Goal: Check status: Check status

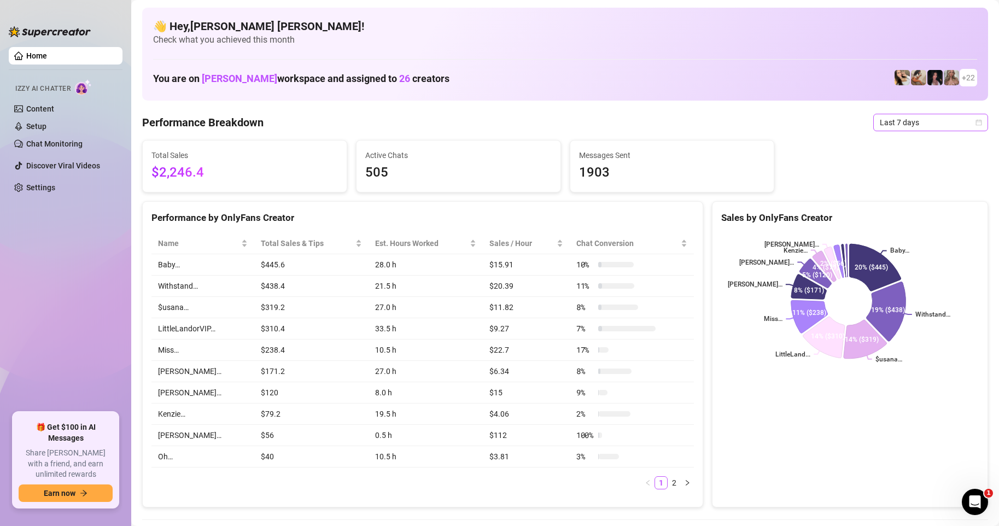
click at [965, 123] on span "Last 7 days" at bounding box center [931, 122] width 102 height 16
click at [898, 215] on div "Custom date" at bounding box center [921, 214] width 97 height 12
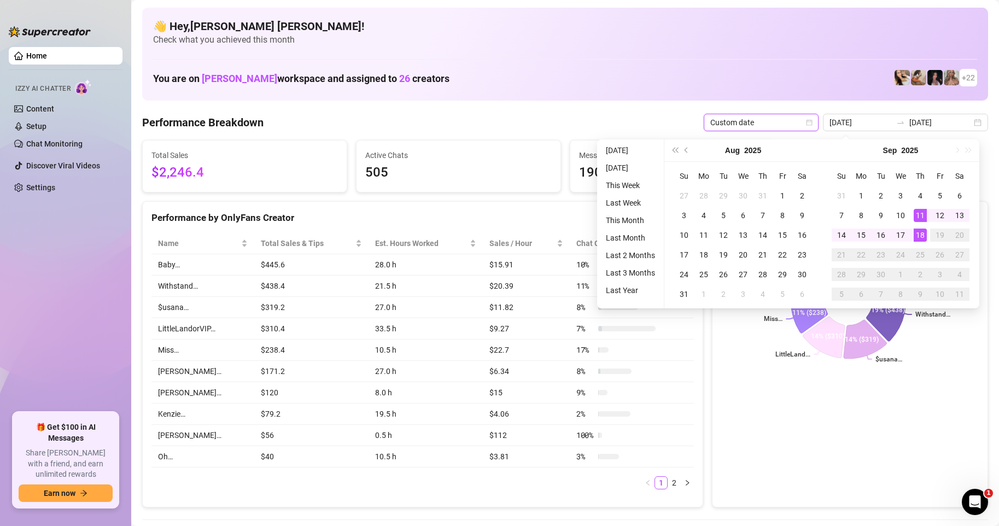
type input "[DATE]"
click at [926, 235] on div "18" at bounding box center [920, 235] width 13 height 13
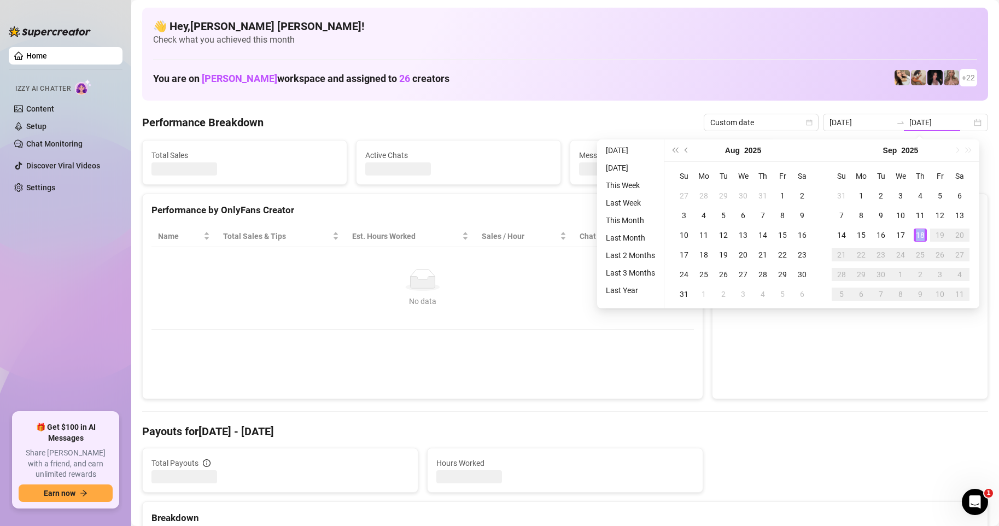
type input "[DATE]"
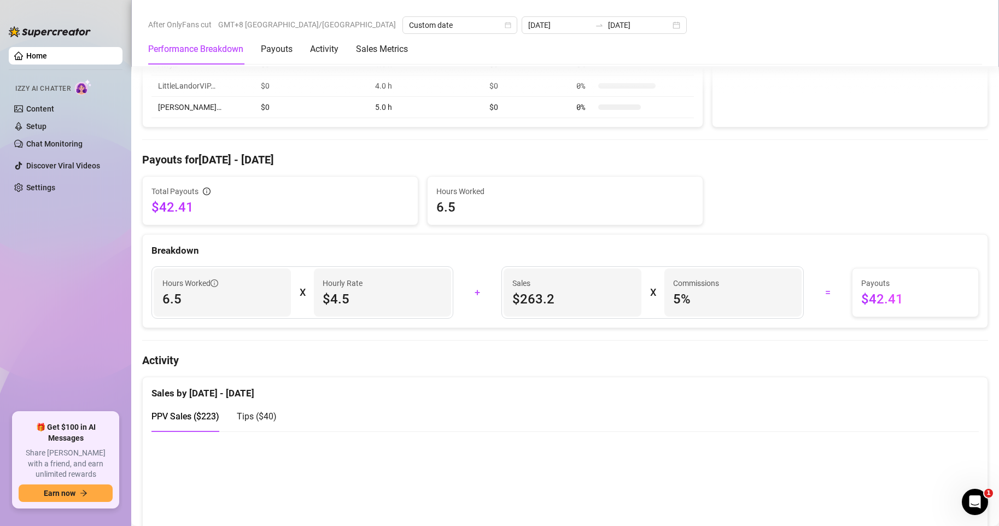
scroll to position [492, 0]
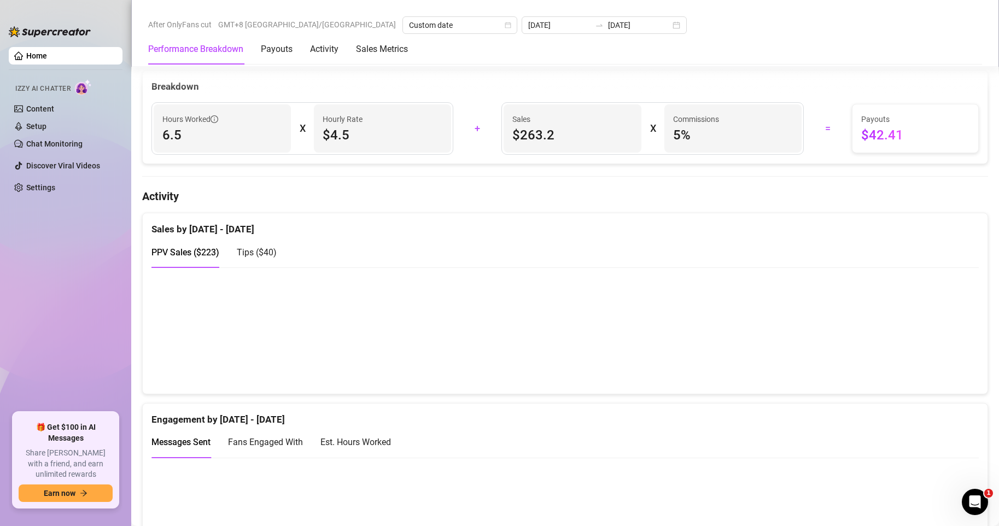
click at [258, 257] on span "Tips ( $40 )" at bounding box center [257, 252] width 40 height 10
click at [202, 254] on span "PPV Sales ( $223 )" at bounding box center [185, 252] width 68 height 10
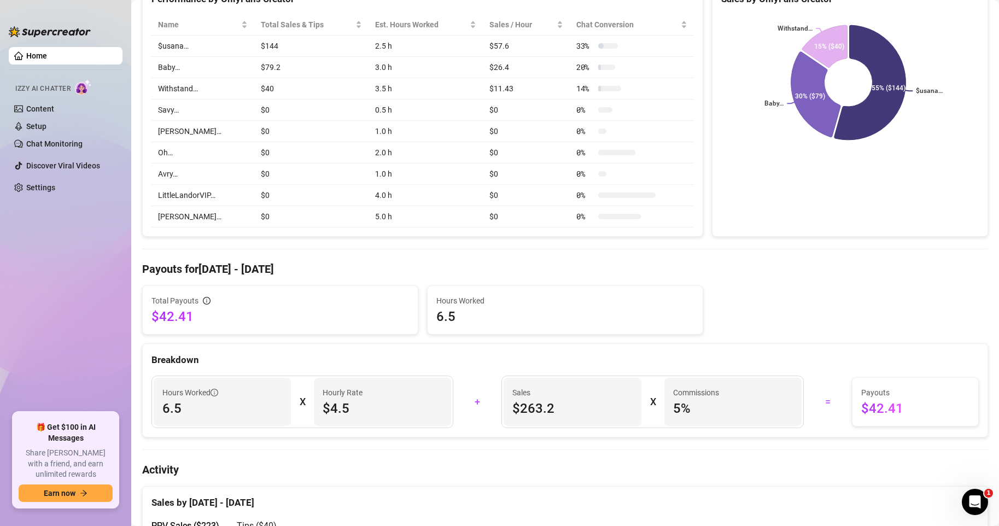
scroll to position [0, 0]
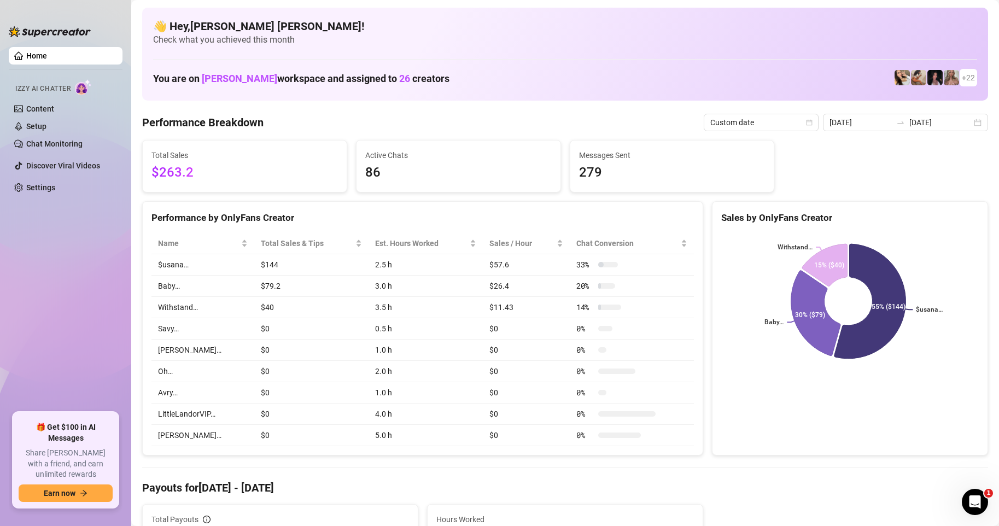
click at [972, 125] on div "[DATE] [DATE]" at bounding box center [905, 122] width 165 height 17
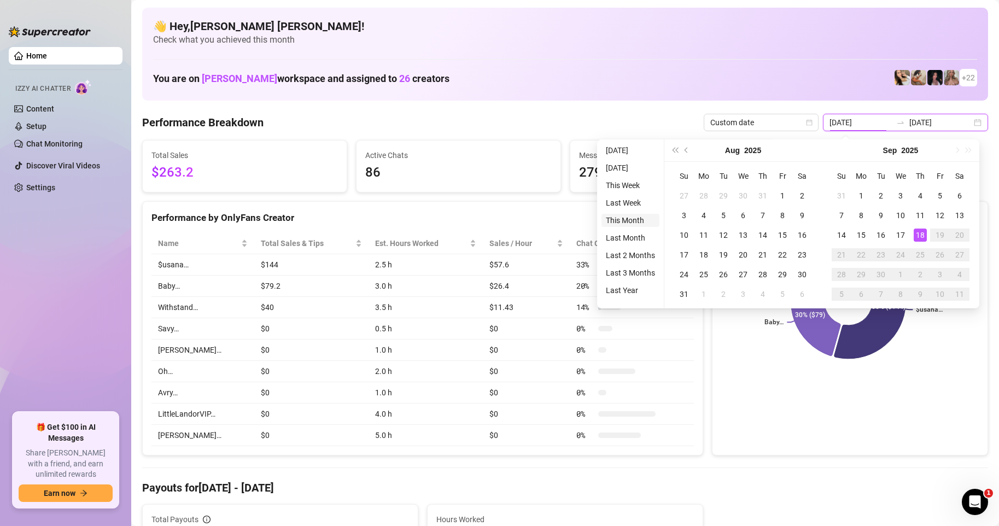
type input "[DATE]"
click at [626, 221] on li "This Month" at bounding box center [630, 220] width 58 height 13
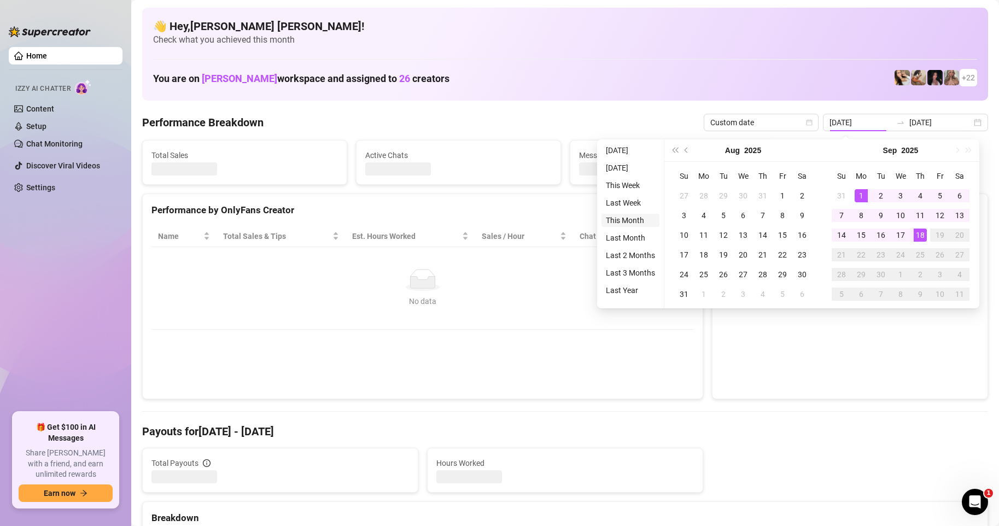
type input "[DATE]"
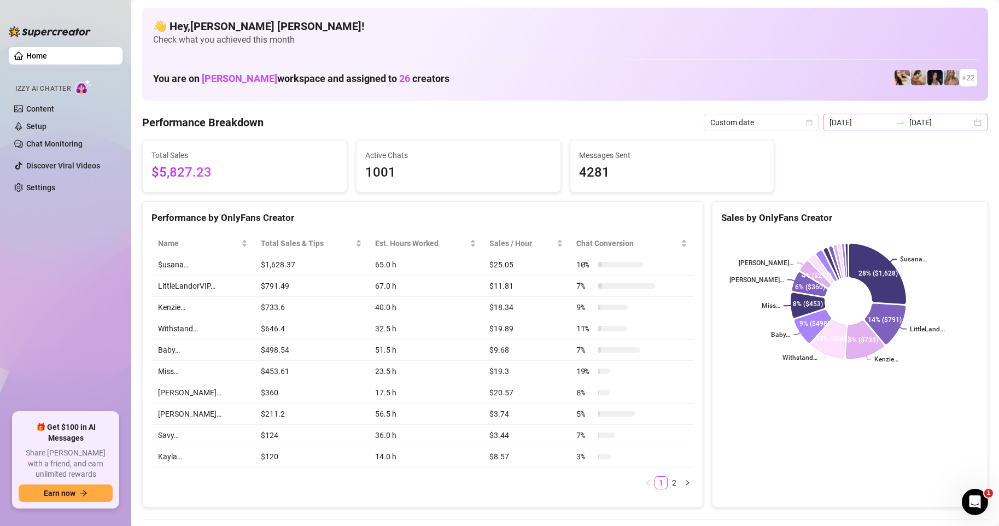
click at [963, 126] on div "[DATE] [DATE]" at bounding box center [905, 122] width 165 height 17
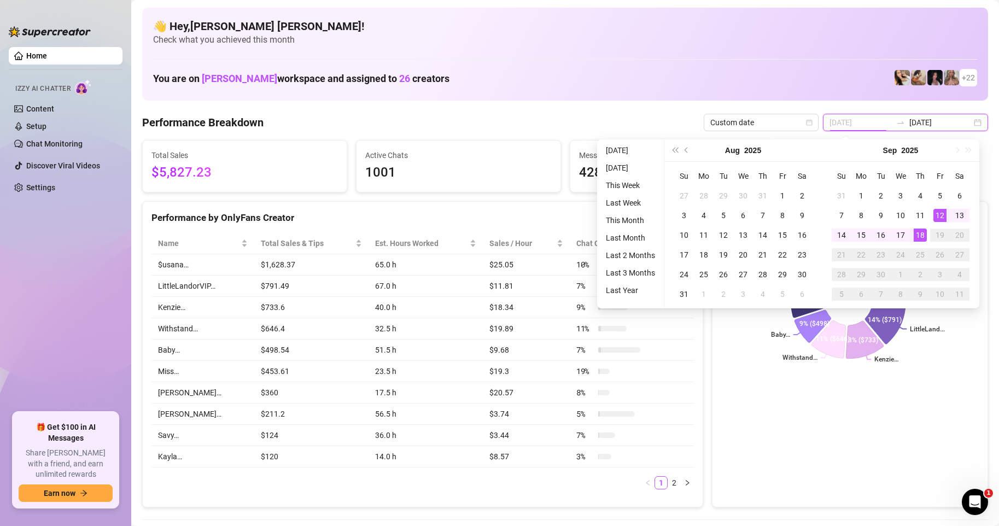
type input "[DATE]"
click at [923, 237] on div "18" at bounding box center [920, 235] width 13 height 13
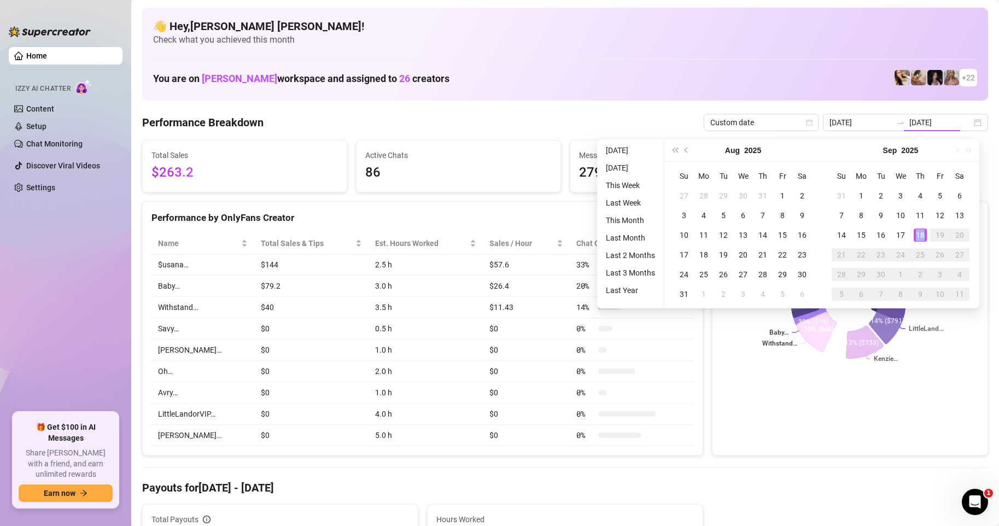
type input "[DATE]"
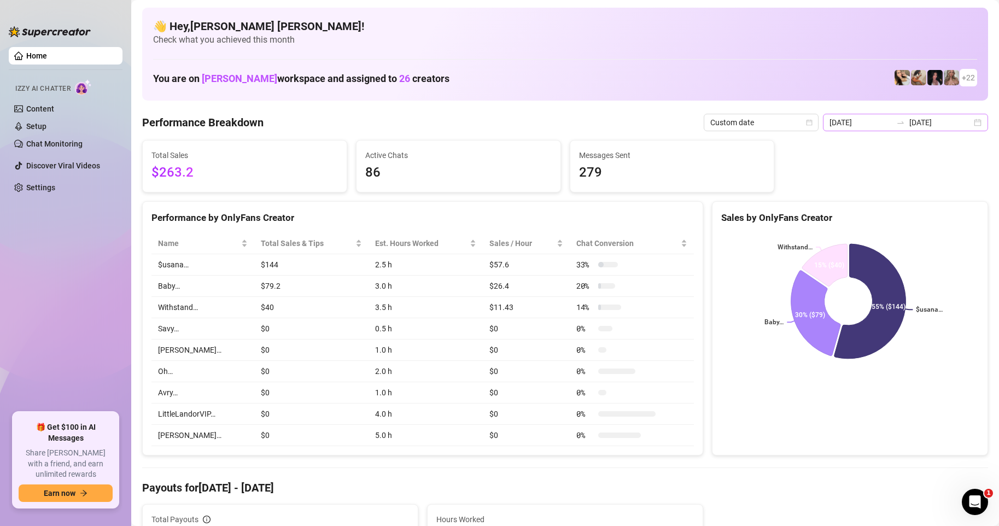
click at [968, 121] on div "[DATE] [DATE]" at bounding box center [905, 122] width 165 height 17
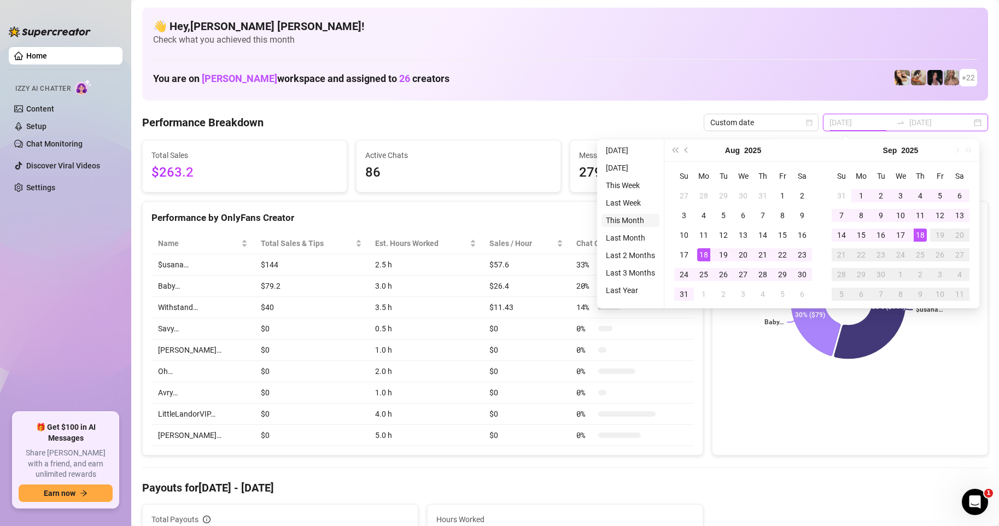
type input "[DATE]"
click at [624, 218] on li "This Month" at bounding box center [630, 220] width 58 height 13
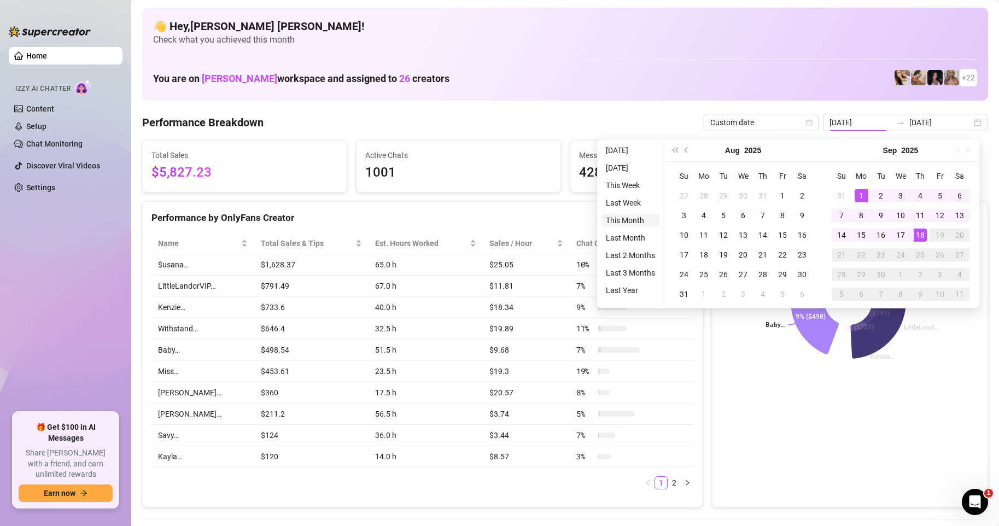
type input "[DATE]"
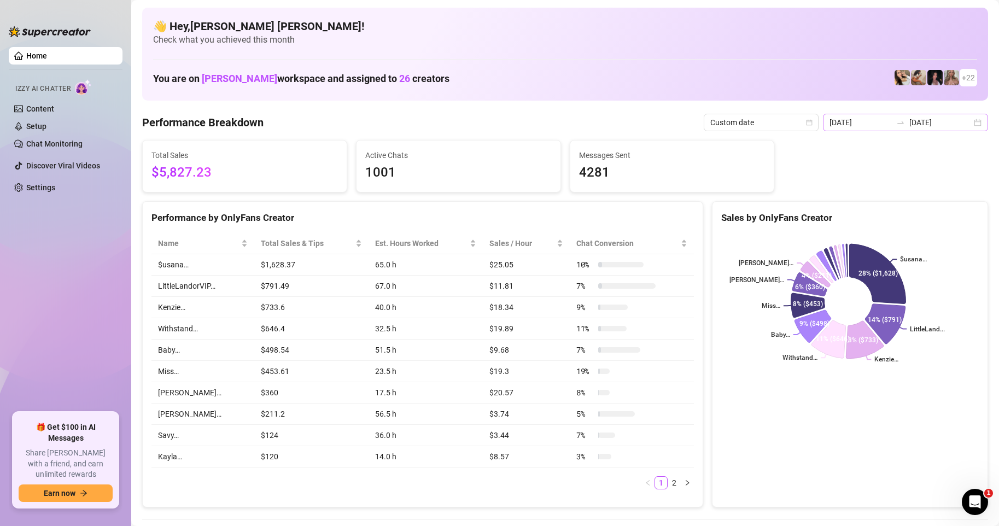
click at [966, 122] on div "[DATE] [DATE]" at bounding box center [905, 122] width 165 height 17
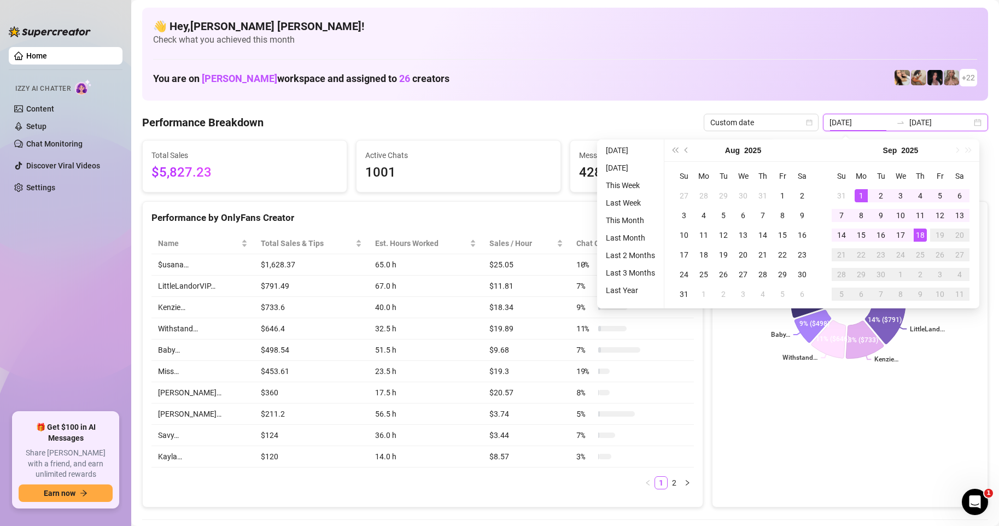
type input "[DATE]"
click at [863, 196] on div "1" at bounding box center [861, 195] width 13 height 13
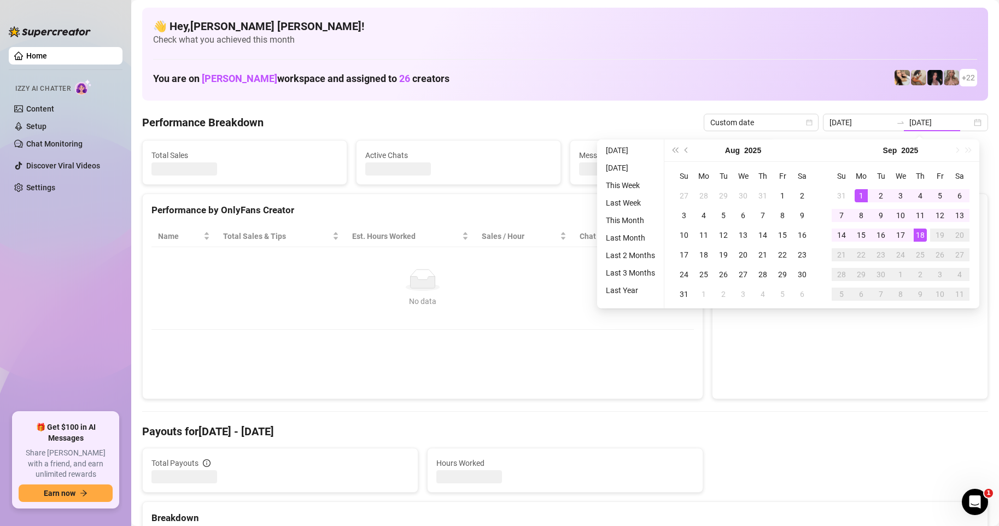
type input "[DATE]"
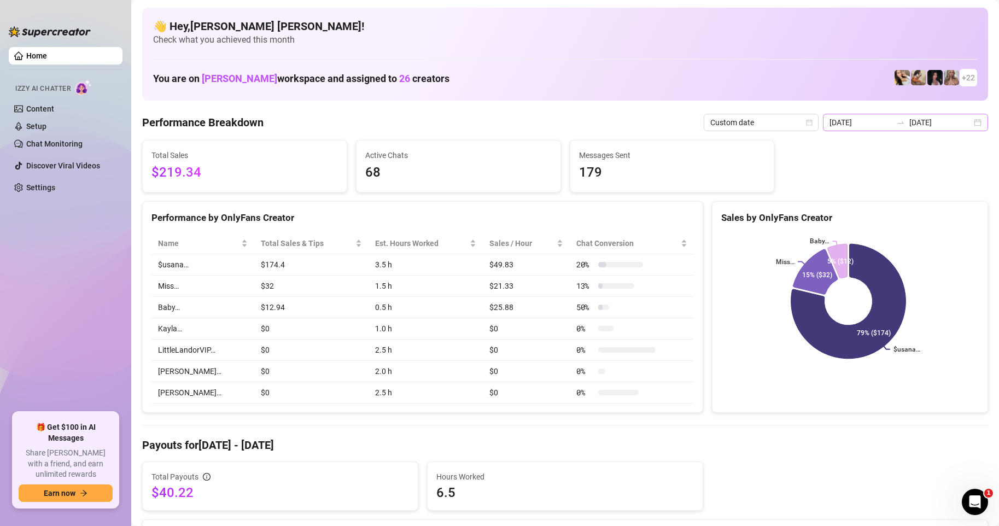
click at [969, 121] on div "[DATE] [DATE]" at bounding box center [905, 122] width 165 height 17
click at [971, 126] on div "[DATE] [DATE]" at bounding box center [905, 122] width 165 height 17
click at [969, 127] on div "[DATE] [DATE]" at bounding box center [905, 122] width 165 height 17
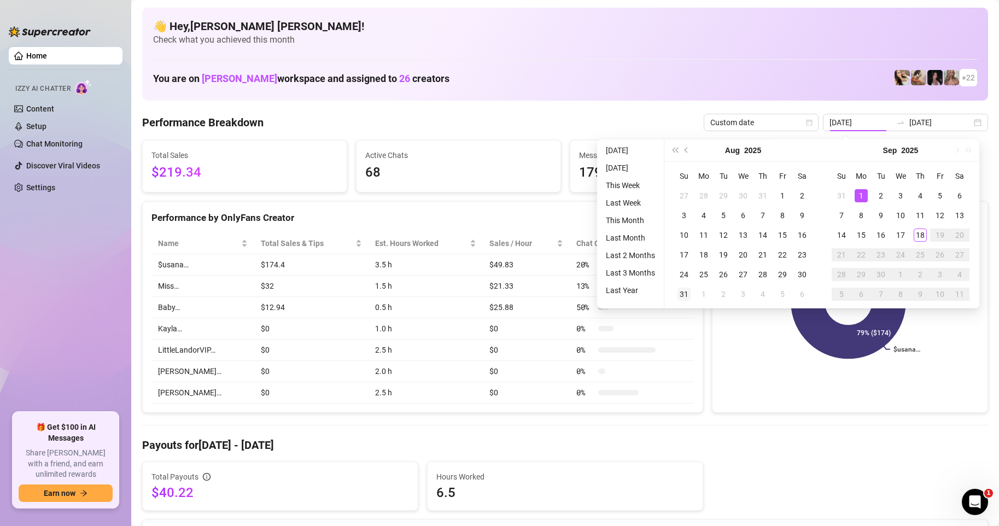
click at [685, 297] on div "31" at bounding box center [683, 294] width 13 height 13
type input "[DATE]"
click at [684, 291] on div "31" at bounding box center [683, 294] width 13 height 13
click at [684, 291] on td "13 %" at bounding box center [632, 286] width 124 height 21
click at [682, 290] on td "13 %" at bounding box center [632, 286] width 124 height 21
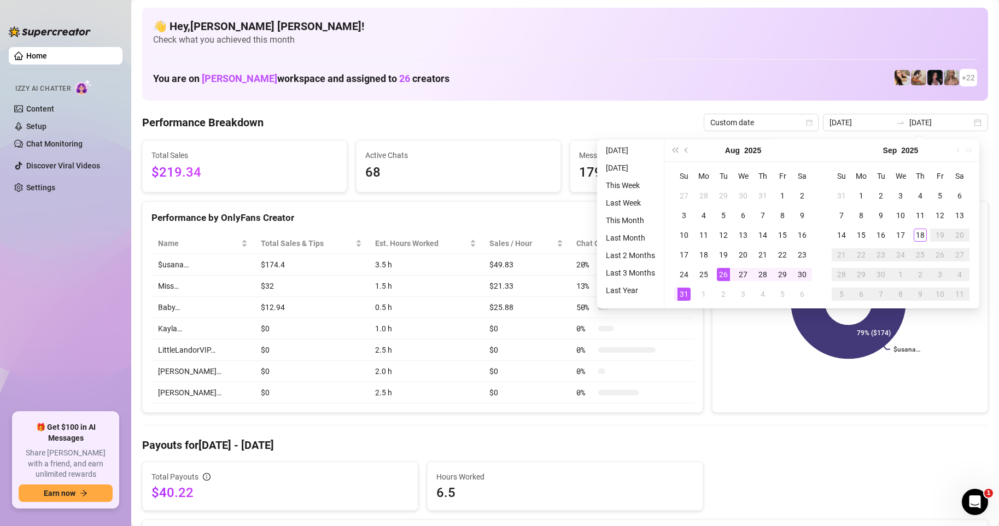
click at [682, 290] on td "13 %" at bounding box center [632, 286] width 124 height 21
type input "[DATE]"
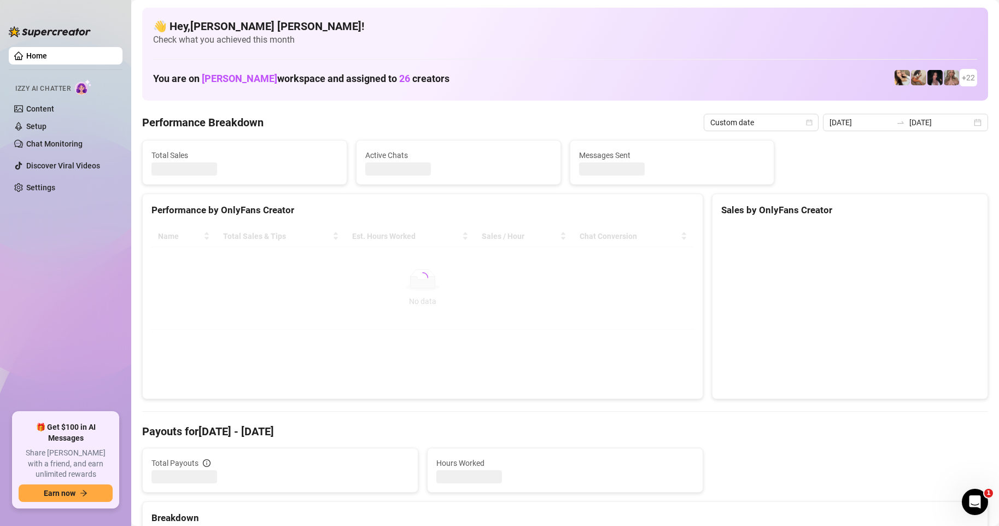
type input "[DATE]"
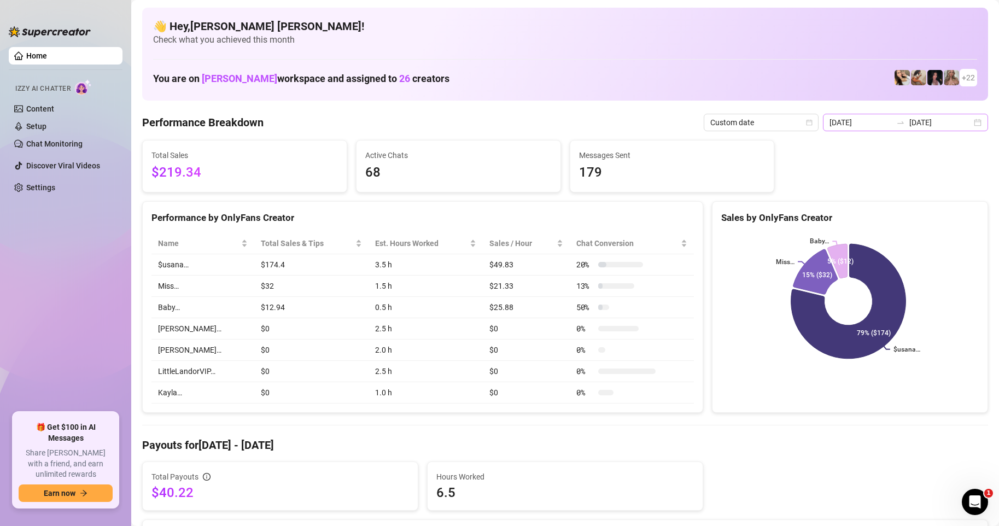
click at [967, 121] on div "[DATE] [DATE]" at bounding box center [905, 122] width 165 height 17
click at [972, 123] on div "[DATE] [DATE]" at bounding box center [905, 122] width 165 height 17
click at [966, 122] on div "[DATE] [DATE]" at bounding box center [905, 122] width 165 height 17
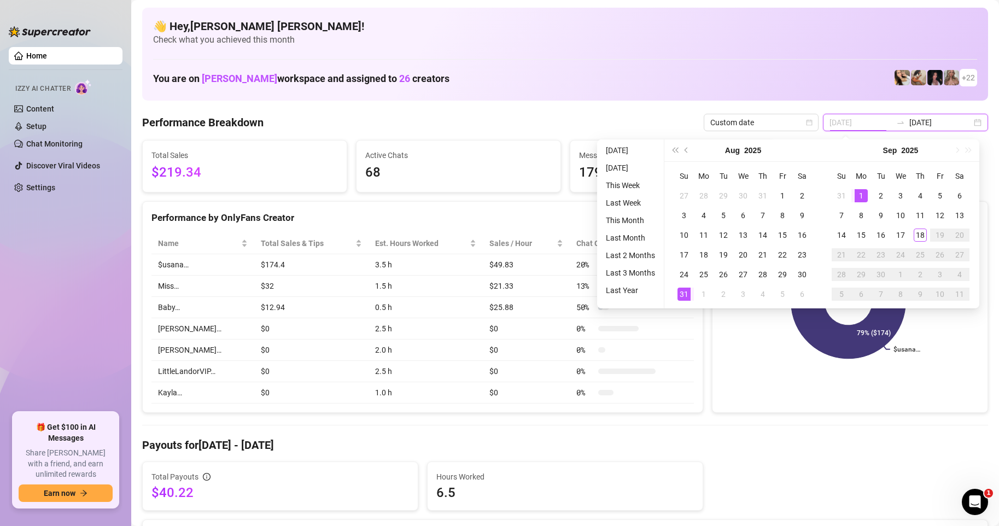
type input "[DATE]"
click at [685, 296] on div "31" at bounding box center [683, 294] width 13 height 13
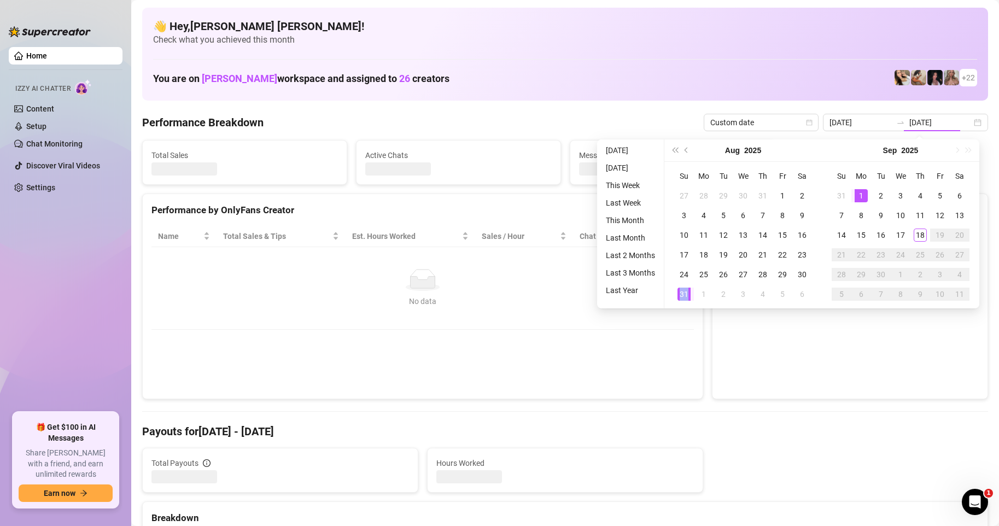
type input "[DATE]"
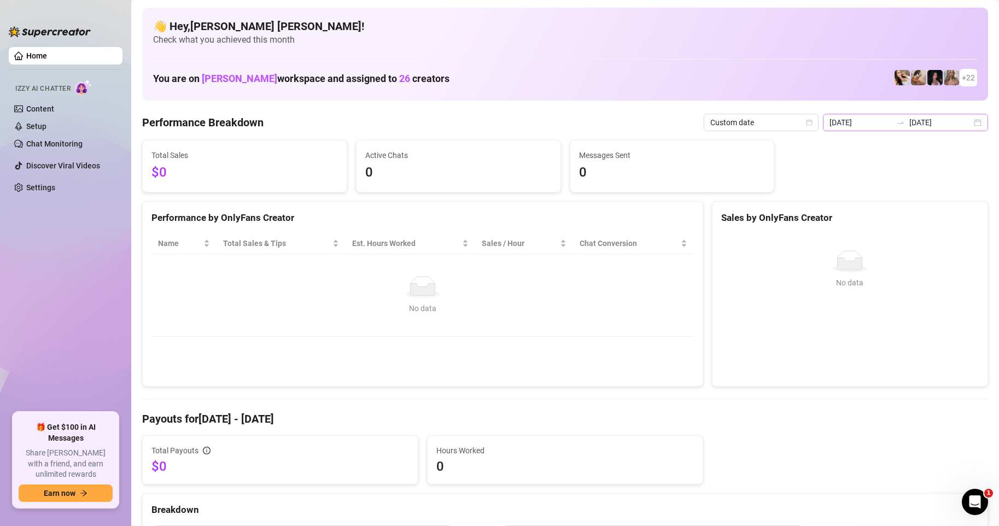
click at [967, 124] on div "[DATE] [DATE]" at bounding box center [905, 122] width 165 height 17
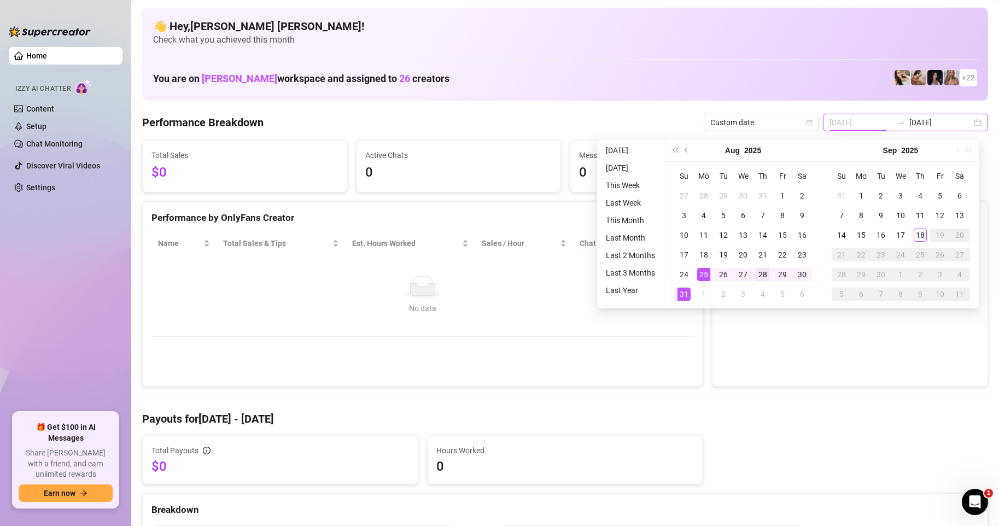
type input "[DATE]"
click at [801, 274] on div "30" at bounding box center [802, 274] width 13 height 13
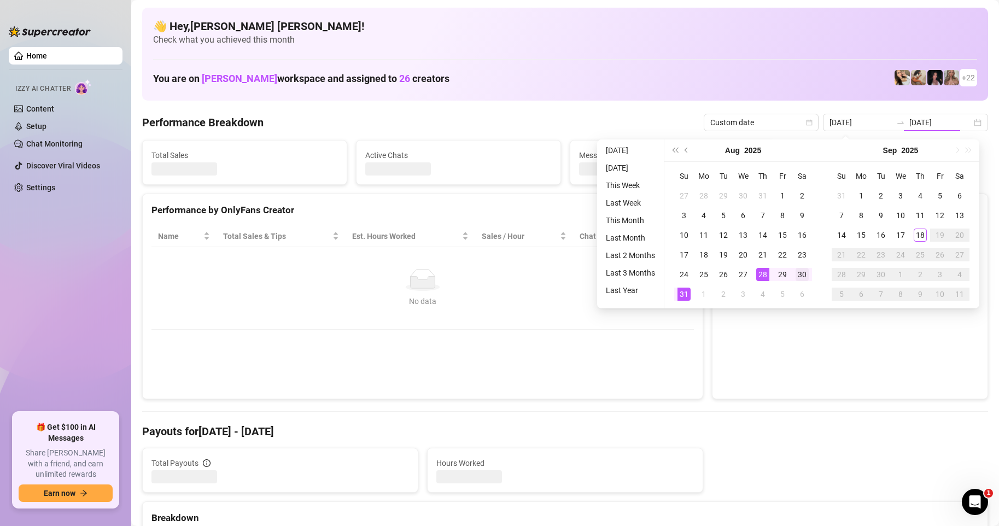
type input "[DATE]"
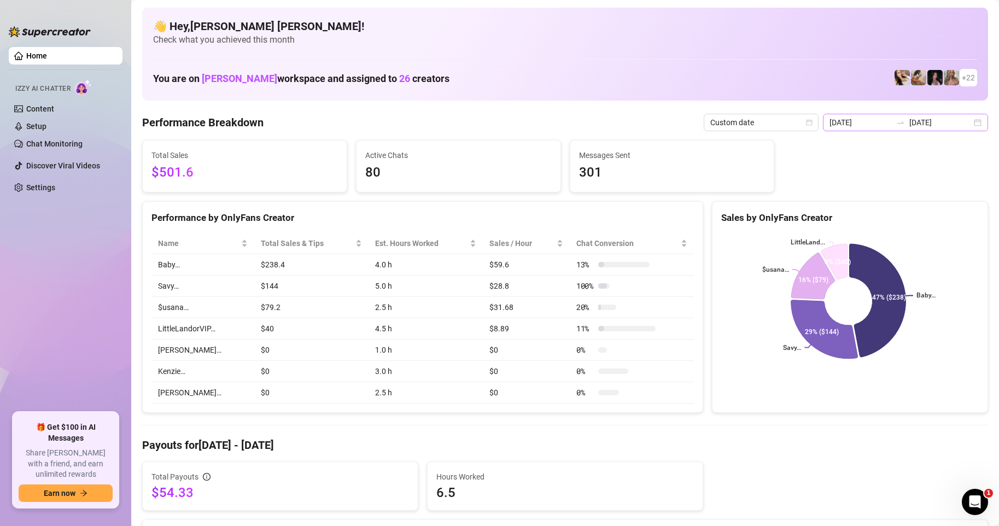
click at [972, 121] on div "[DATE] [DATE]" at bounding box center [905, 122] width 165 height 17
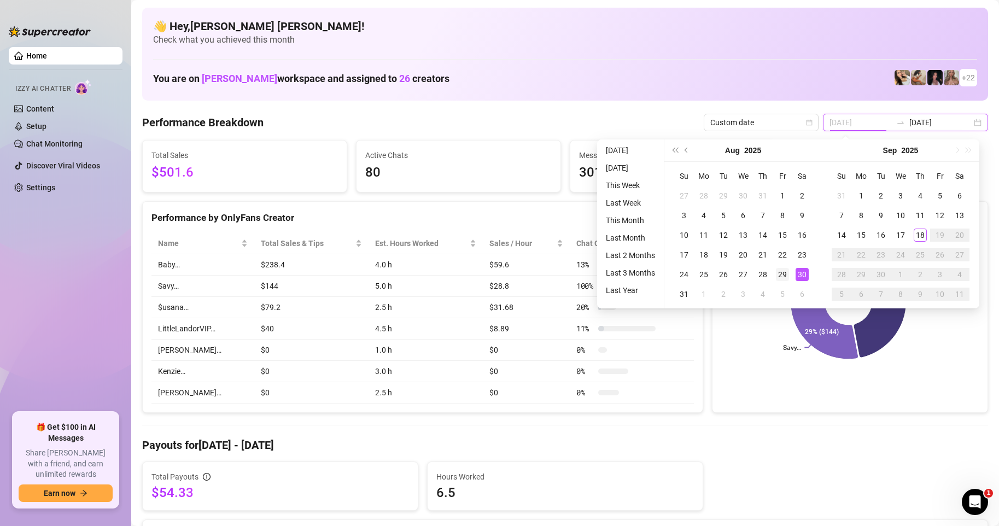
type input "[DATE]"
click at [786, 274] on div "29" at bounding box center [782, 274] width 13 height 13
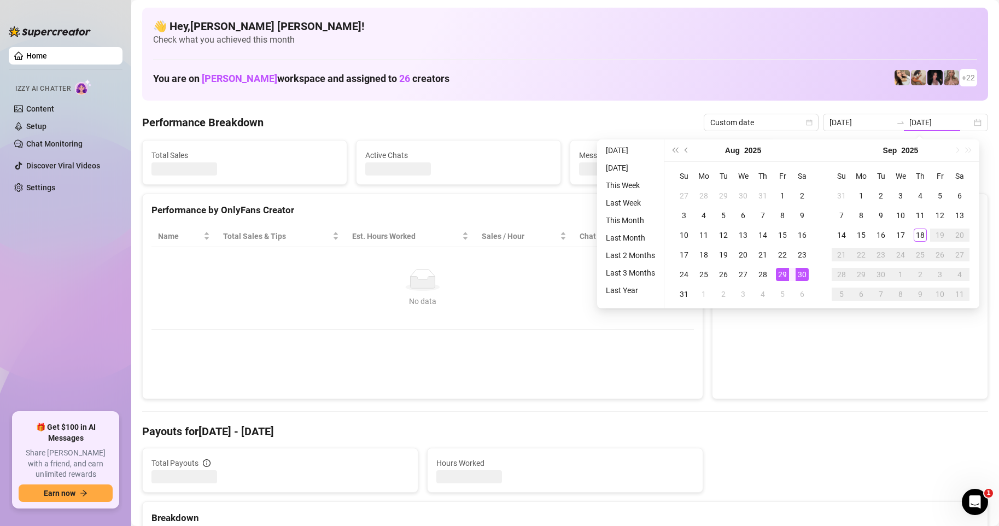
type input "[DATE]"
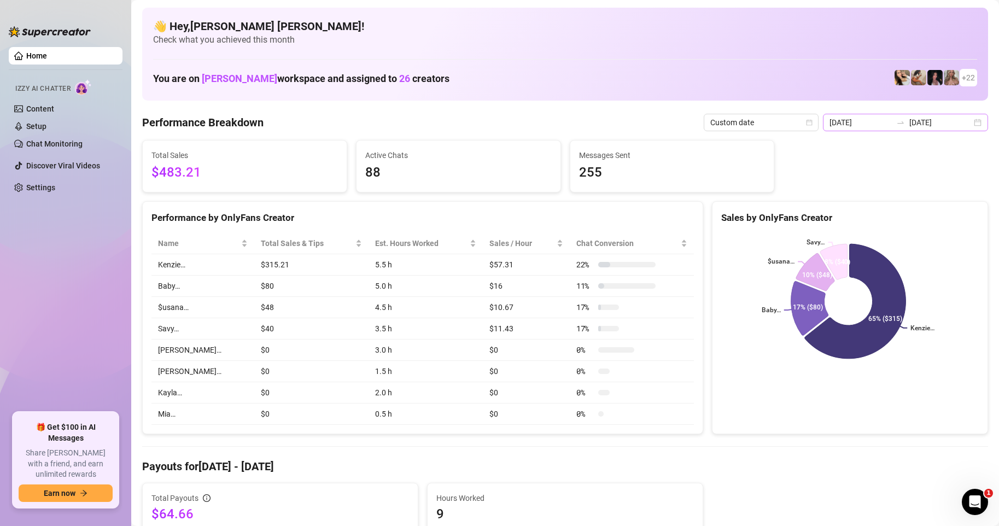
click at [968, 122] on div "[DATE] [DATE]" at bounding box center [905, 122] width 165 height 17
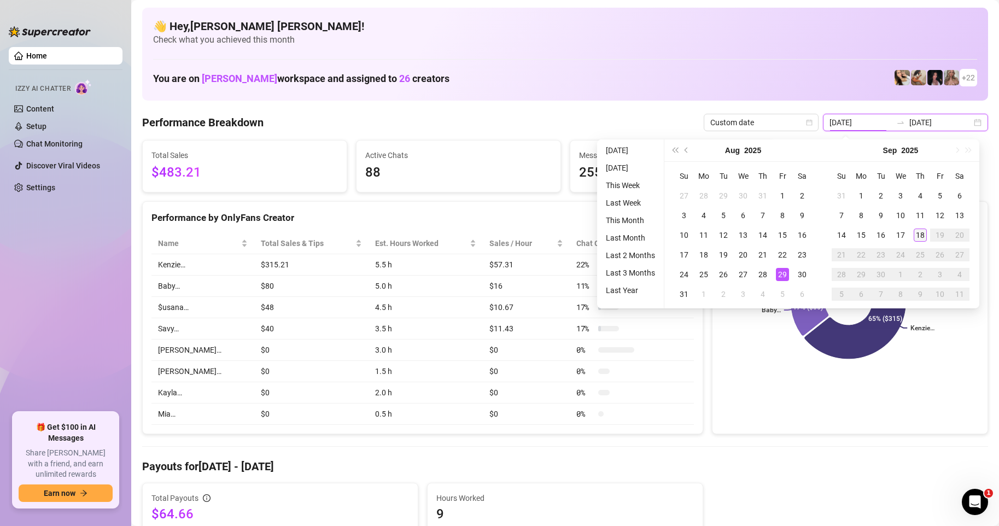
type input "[DATE]"
click at [919, 236] on div "18" at bounding box center [920, 235] width 13 height 13
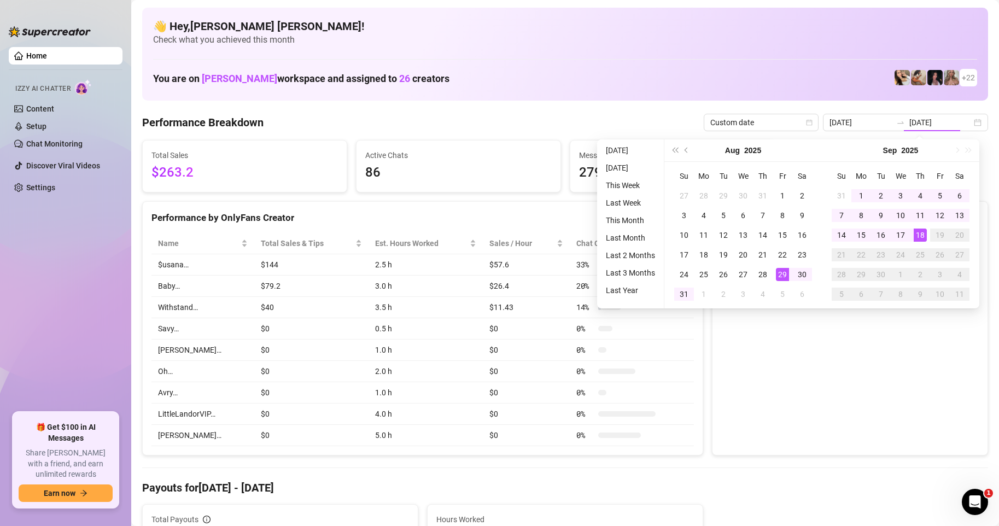
type input "[DATE]"
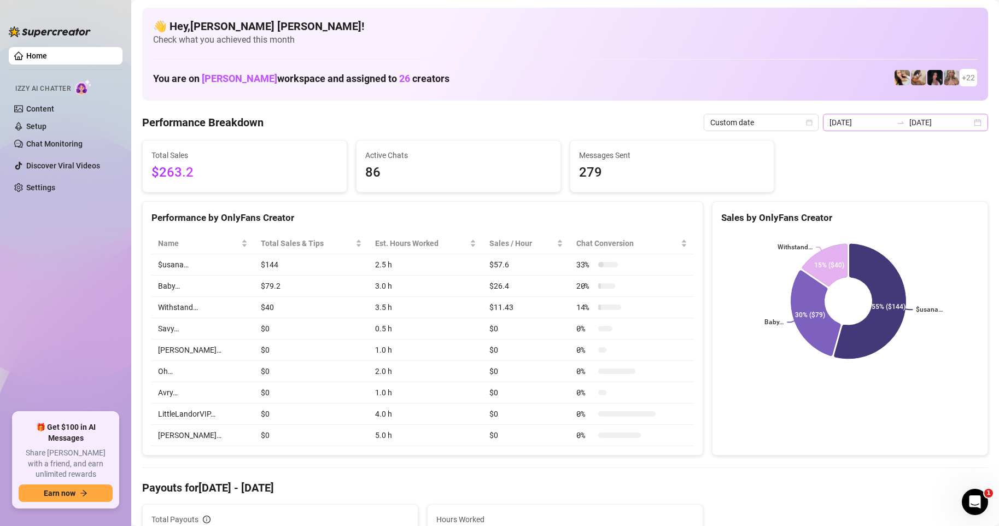
click at [971, 124] on div "[DATE] [DATE]" at bounding box center [905, 122] width 165 height 17
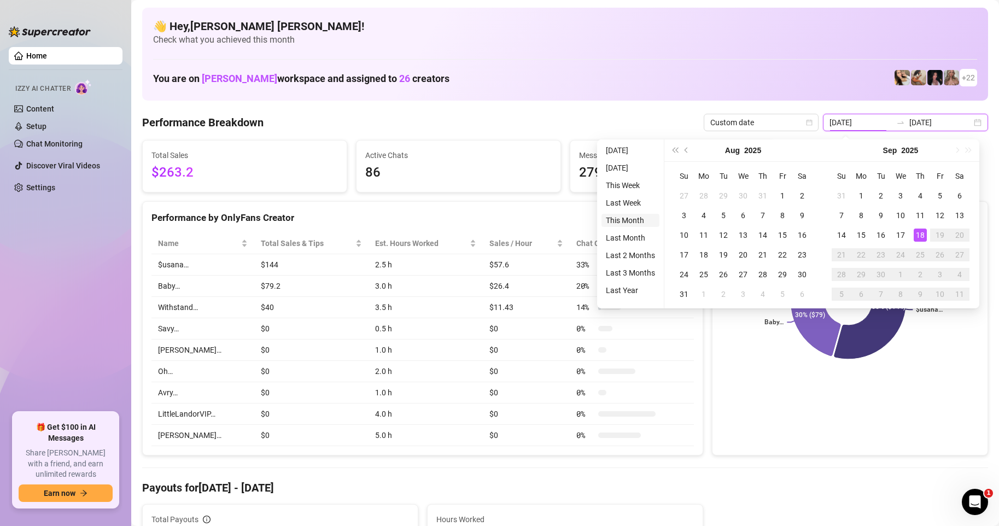
type input "[DATE]"
click at [633, 221] on li "This Month" at bounding box center [630, 220] width 58 height 13
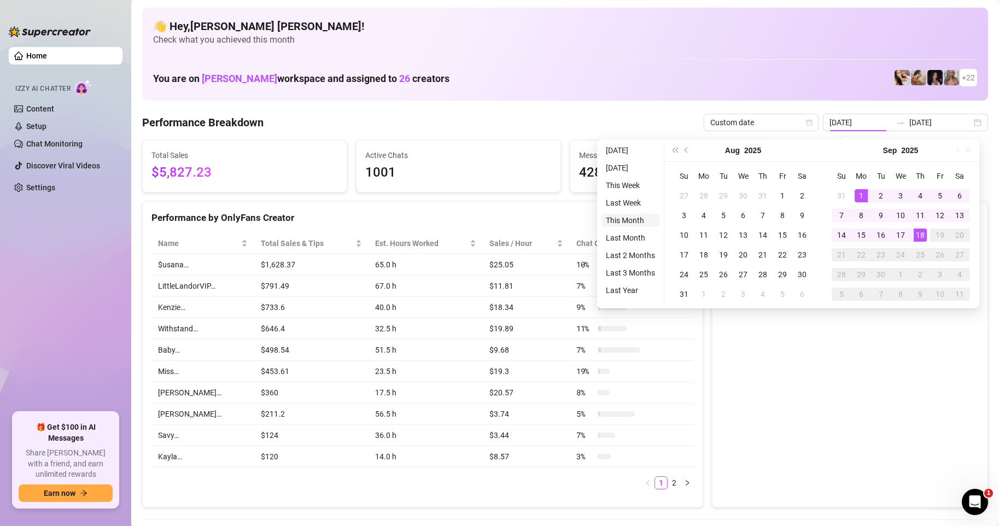
type input "[DATE]"
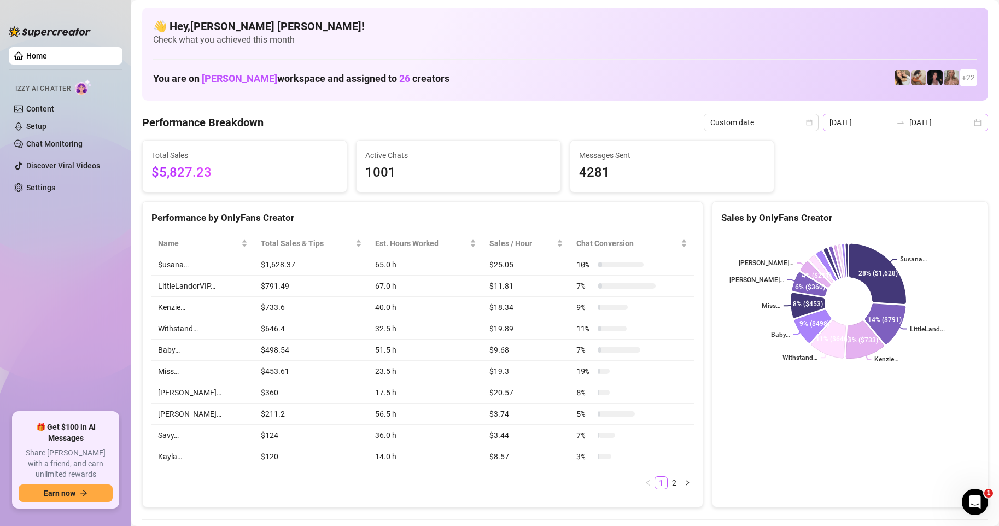
click at [970, 122] on div "[DATE] [DATE]" at bounding box center [905, 122] width 165 height 17
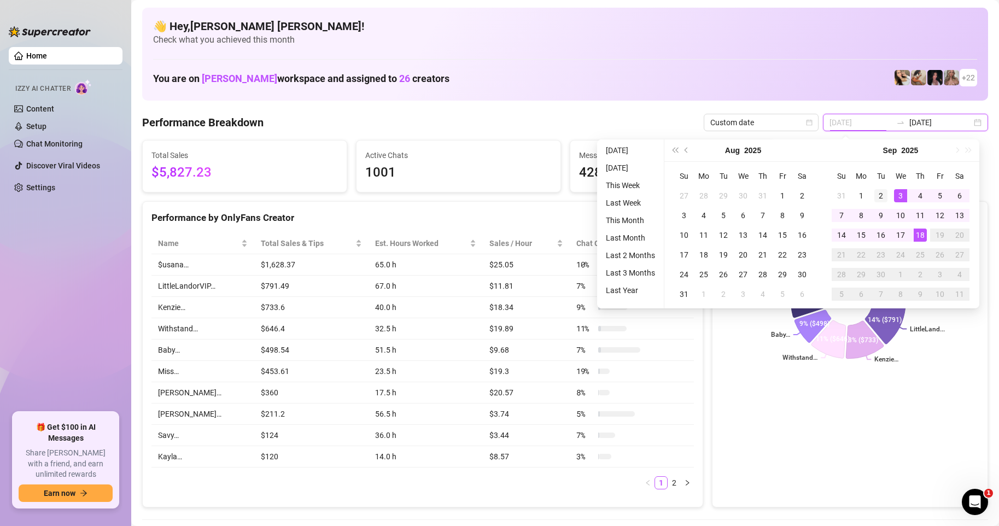
type input "[DATE]"
click at [880, 195] on div "2" at bounding box center [880, 195] width 13 height 13
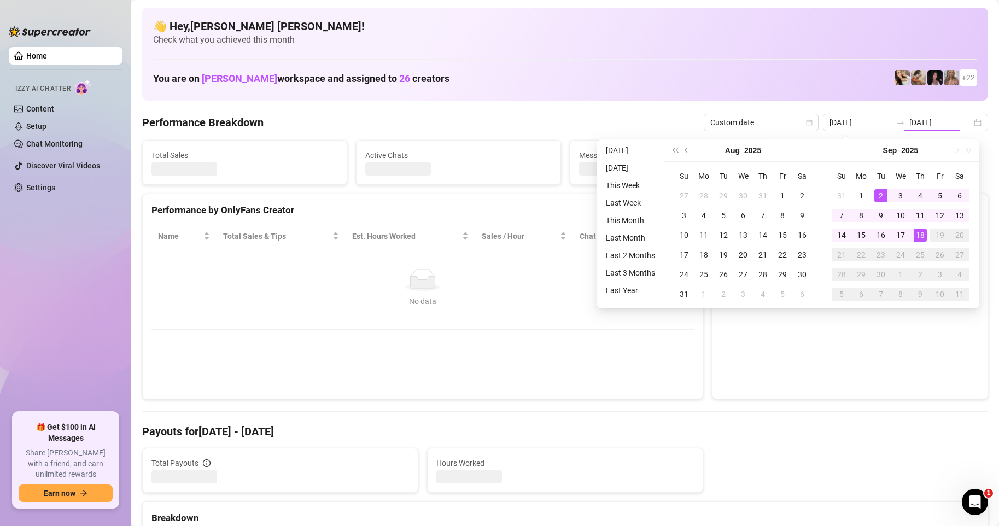
type input "[DATE]"
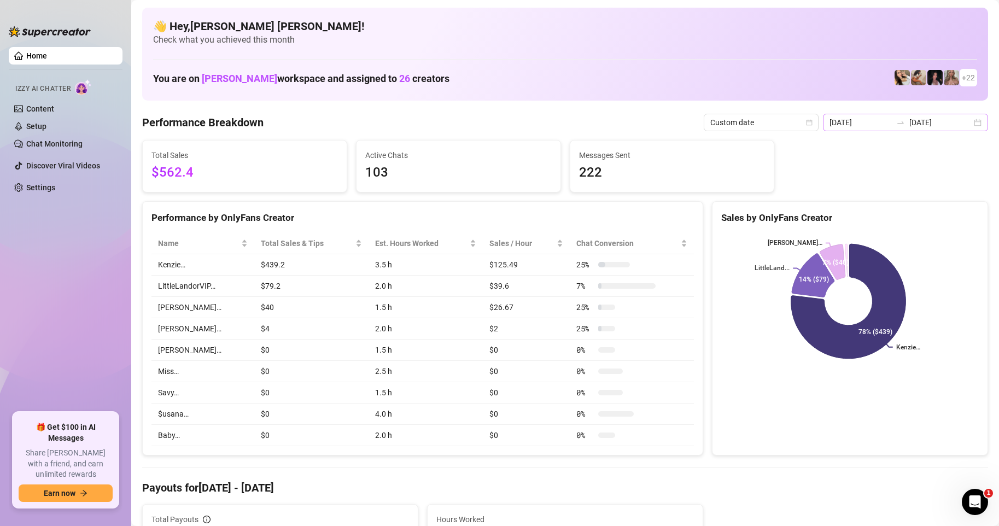
click at [969, 125] on div "[DATE] [DATE]" at bounding box center [905, 122] width 165 height 17
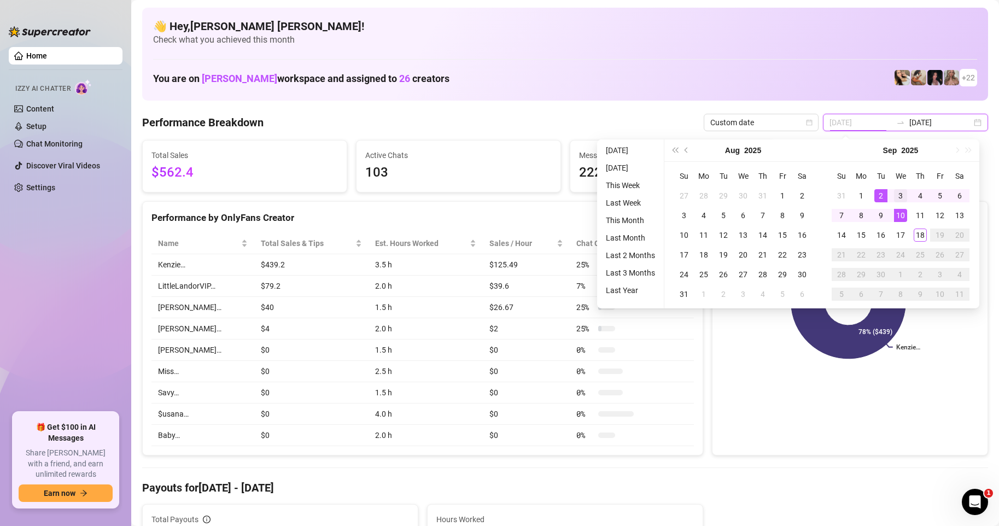
type input "[DATE]"
click at [903, 195] on div "3" at bounding box center [900, 195] width 13 height 13
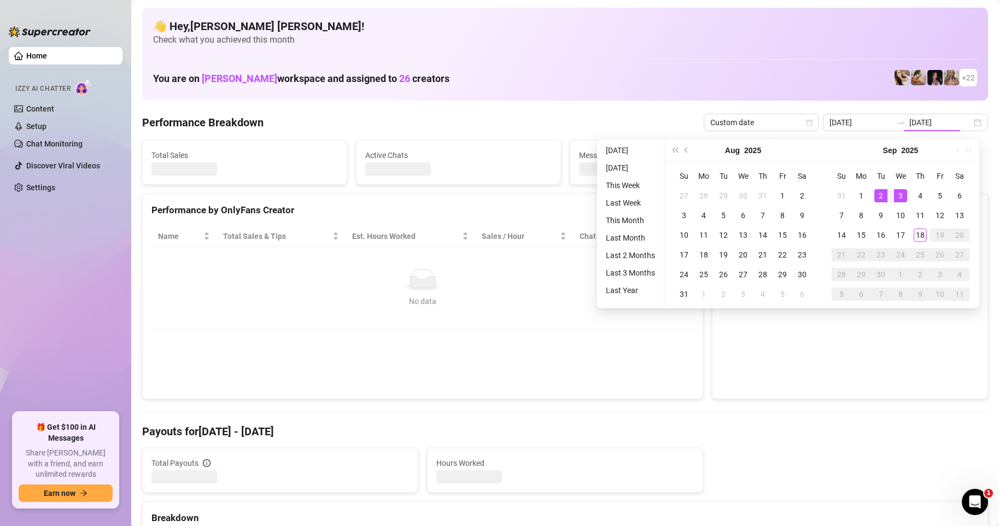
type input "[DATE]"
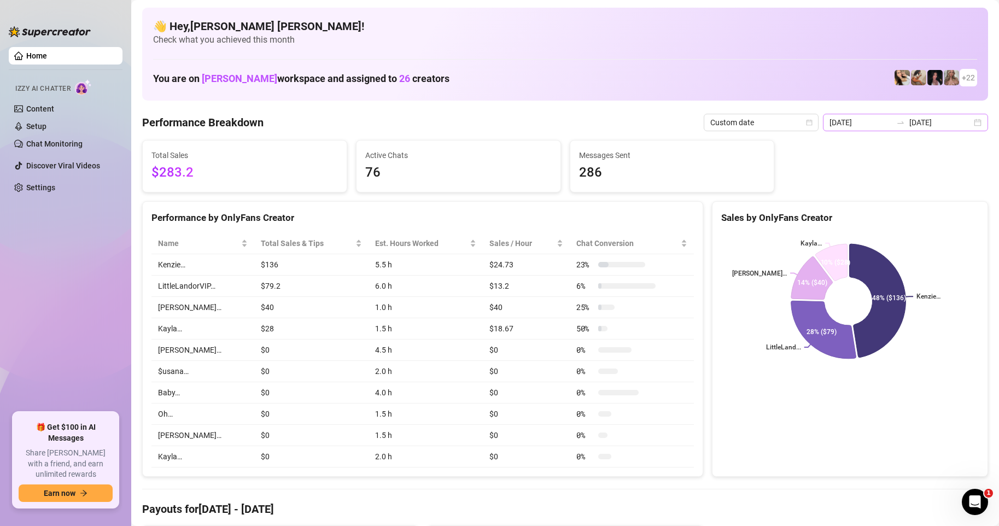
click at [975, 126] on div "[DATE] [DATE]" at bounding box center [905, 122] width 165 height 17
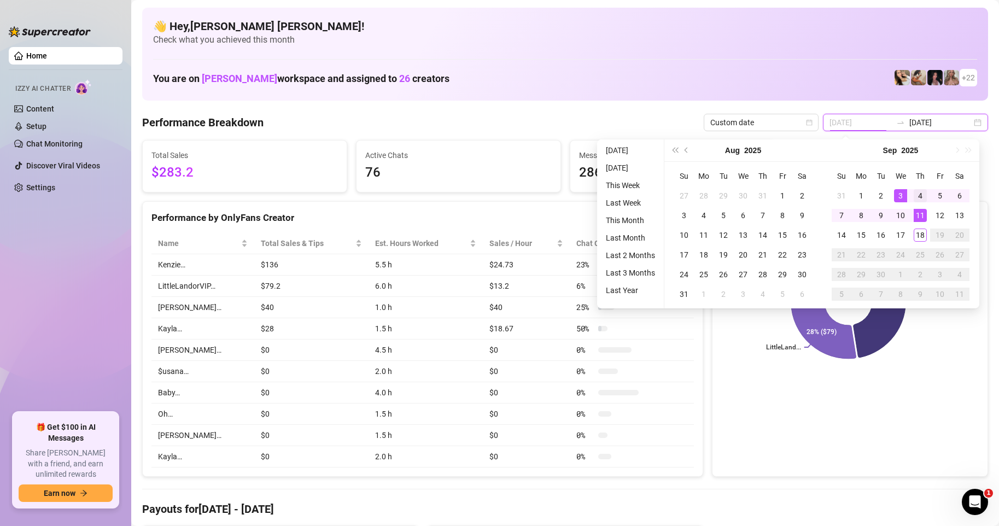
type input "[DATE]"
click at [926, 197] on div "4" at bounding box center [920, 195] width 13 height 13
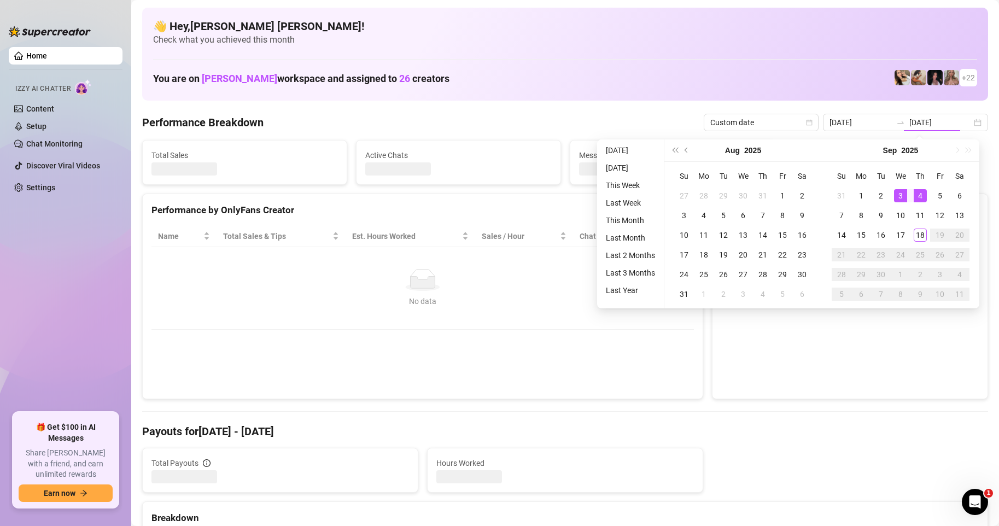
type input "[DATE]"
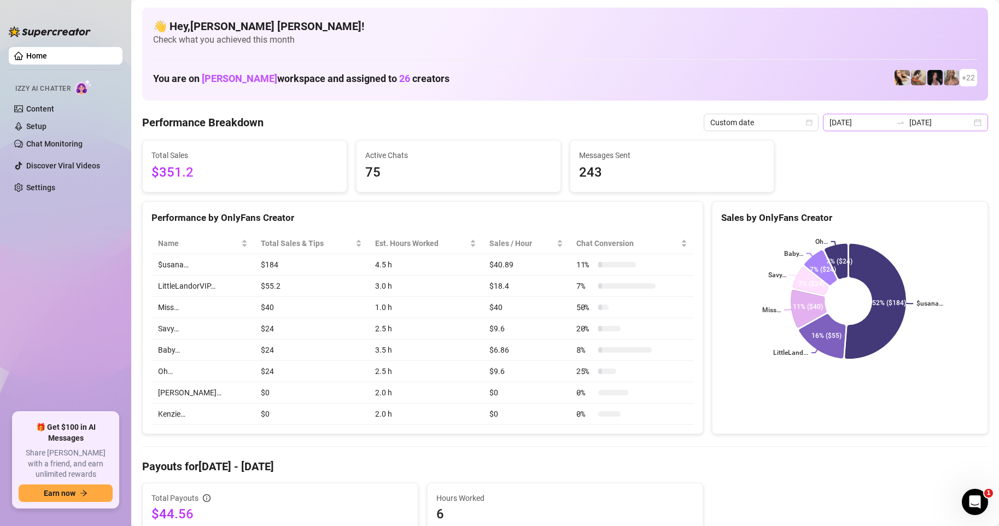
click at [969, 126] on div "[DATE] [DATE]" at bounding box center [905, 122] width 165 height 17
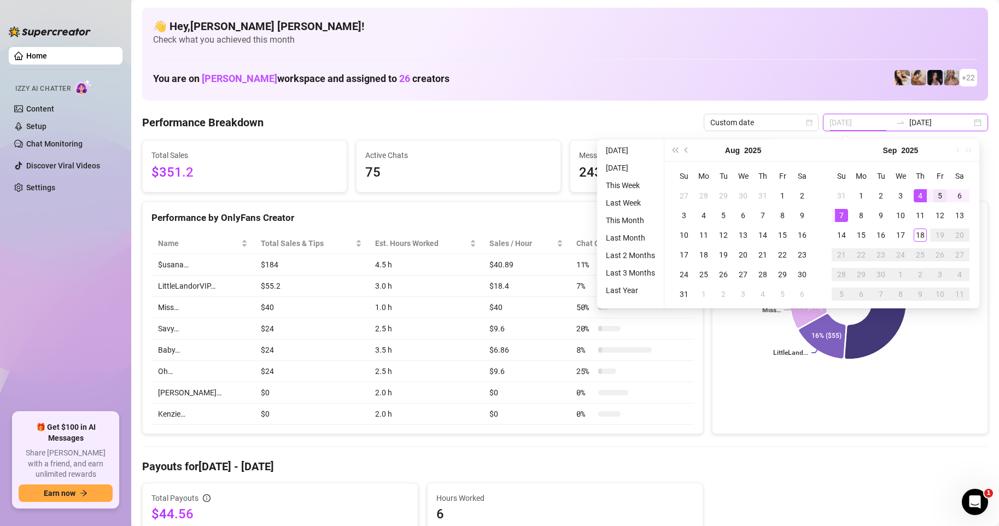
type input "[DATE]"
click at [943, 193] on div "5" at bounding box center [939, 195] width 13 height 13
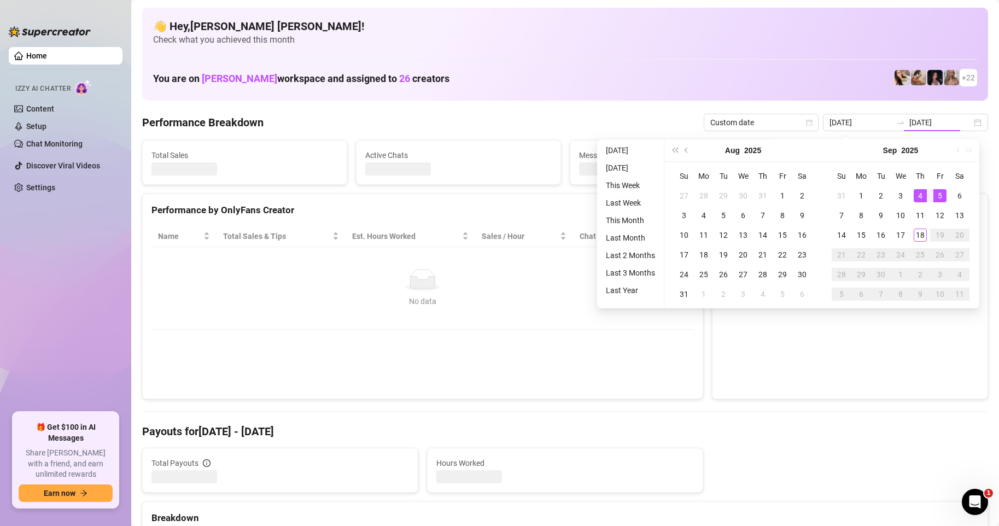
type input "[DATE]"
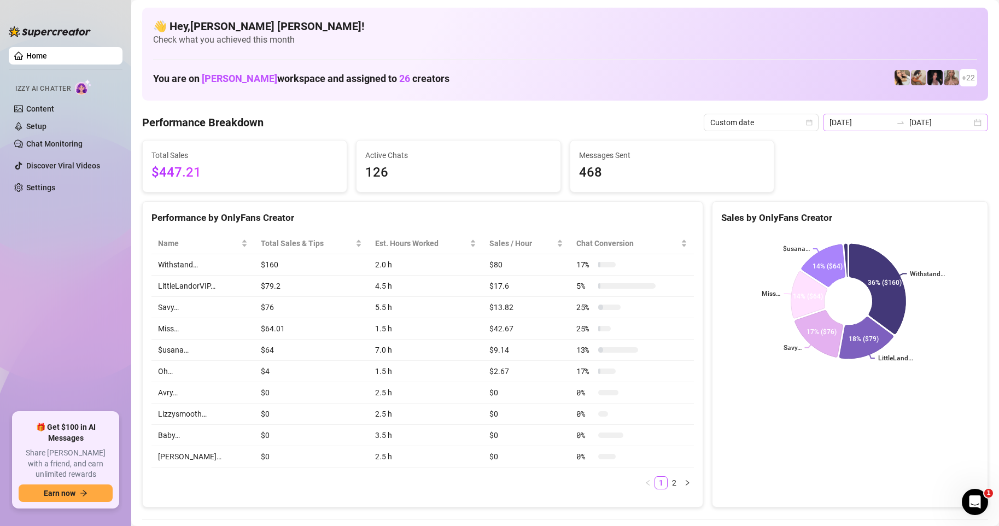
click at [970, 124] on div "[DATE] [DATE]" at bounding box center [905, 122] width 165 height 17
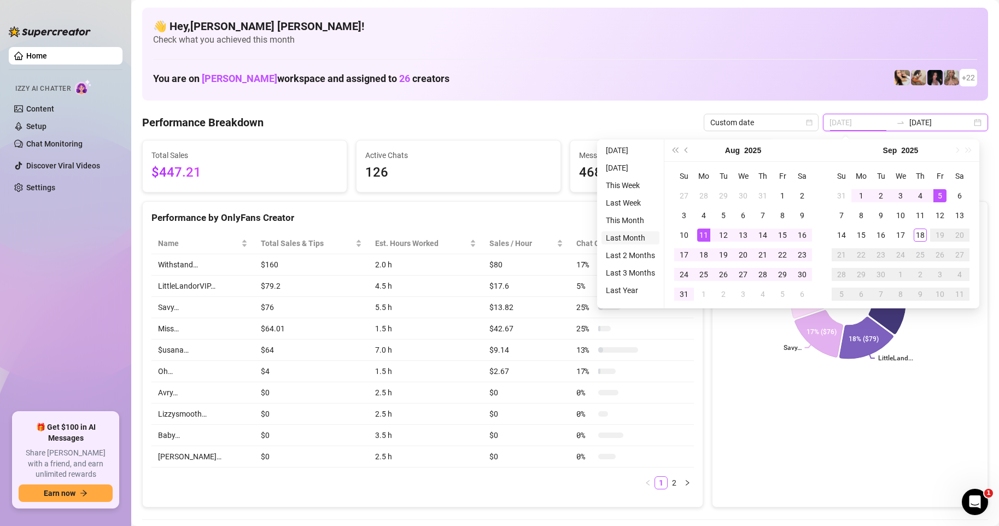
type input "[DATE]"
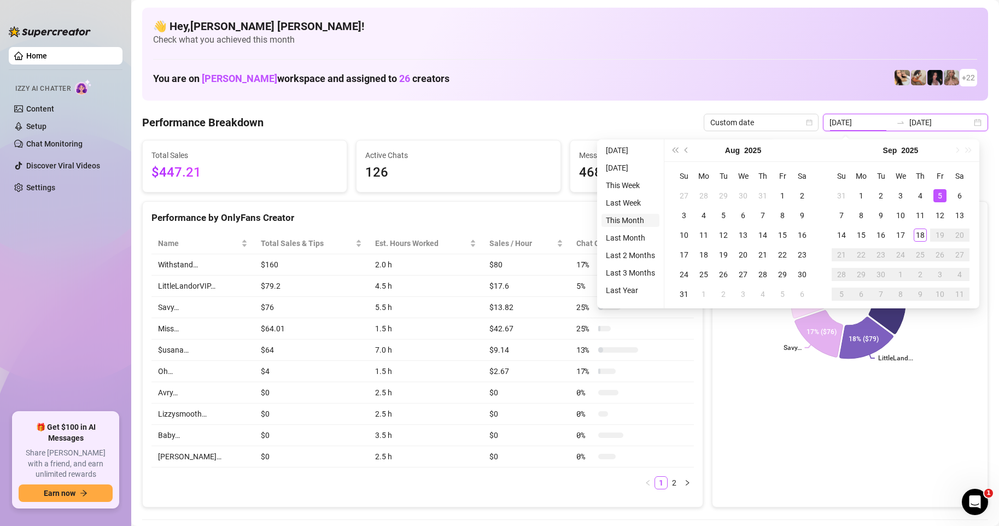
type input "[DATE]"
click at [639, 221] on li "This Month" at bounding box center [630, 220] width 58 height 13
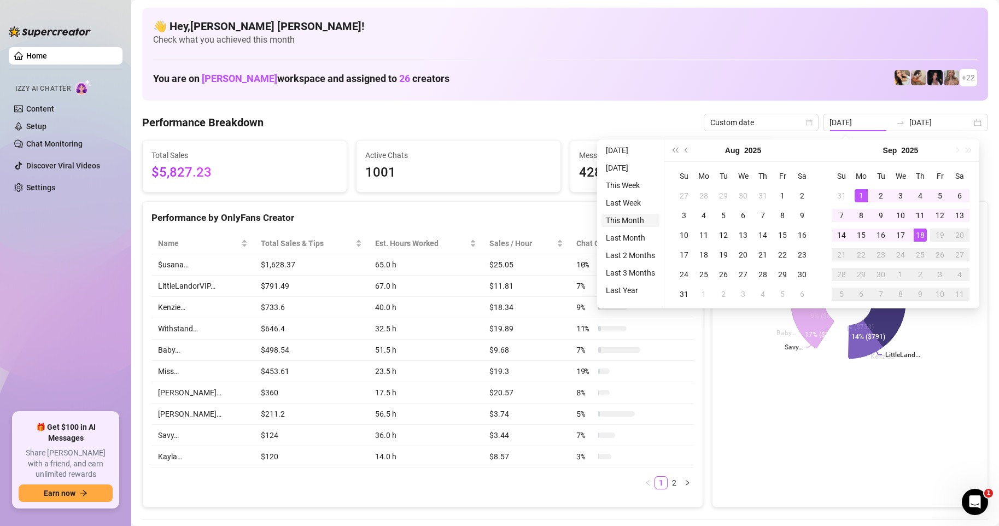
type input "[DATE]"
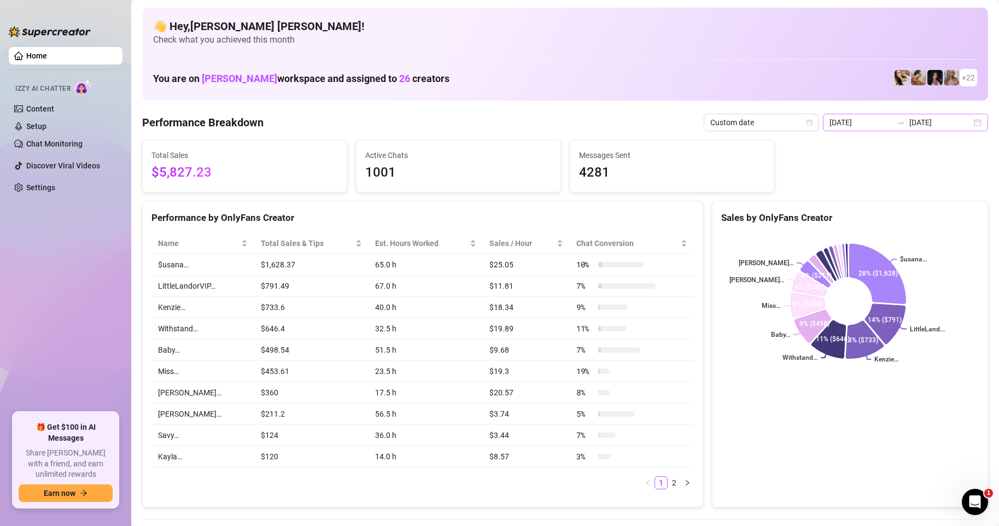
click at [970, 125] on div "[DATE] [DATE]" at bounding box center [905, 122] width 165 height 17
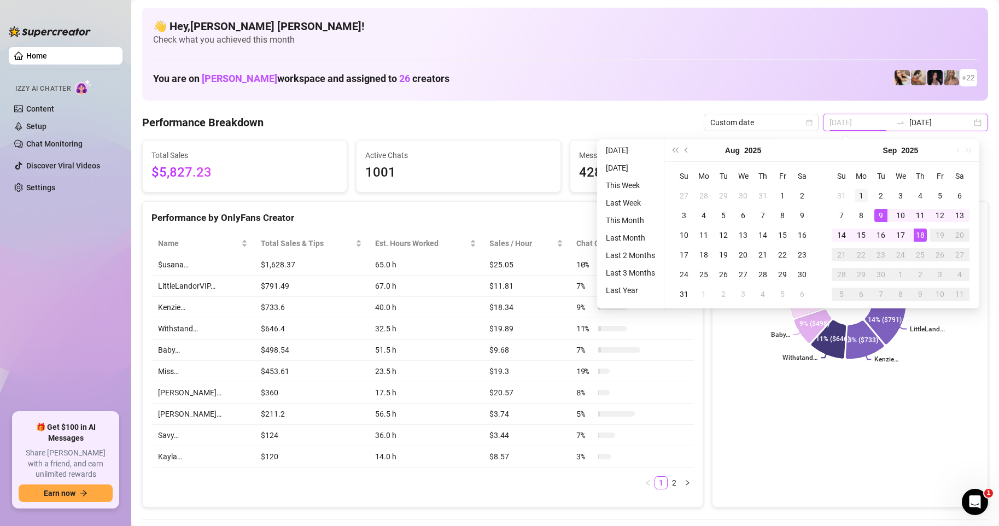
type input "[DATE]"
click at [863, 195] on div "1" at bounding box center [861, 195] width 13 height 13
type input "[DATE]"
click at [863, 232] on div "15" at bounding box center [861, 235] width 13 height 13
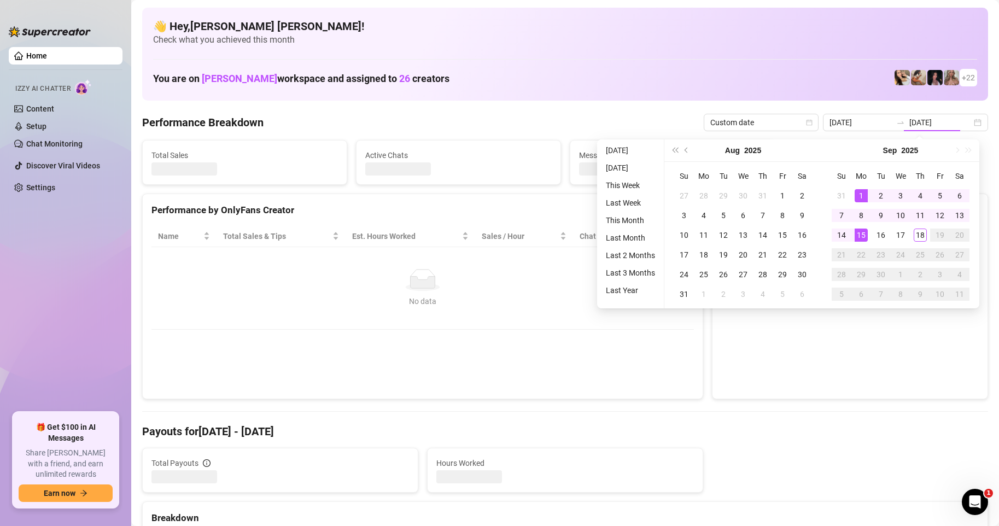
type input "[DATE]"
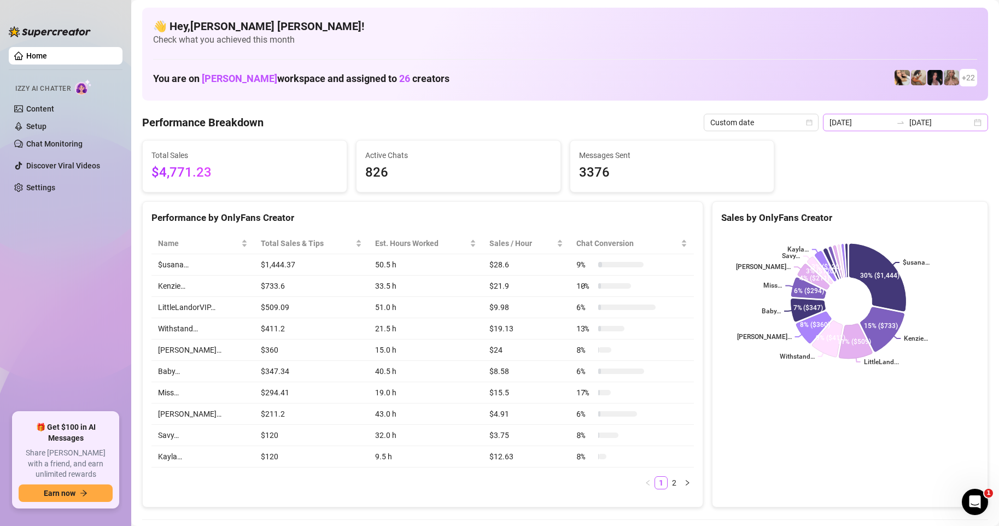
click at [967, 127] on div "[DATE] [DATE]" at bounding box center [905, 122] width 165 height 17
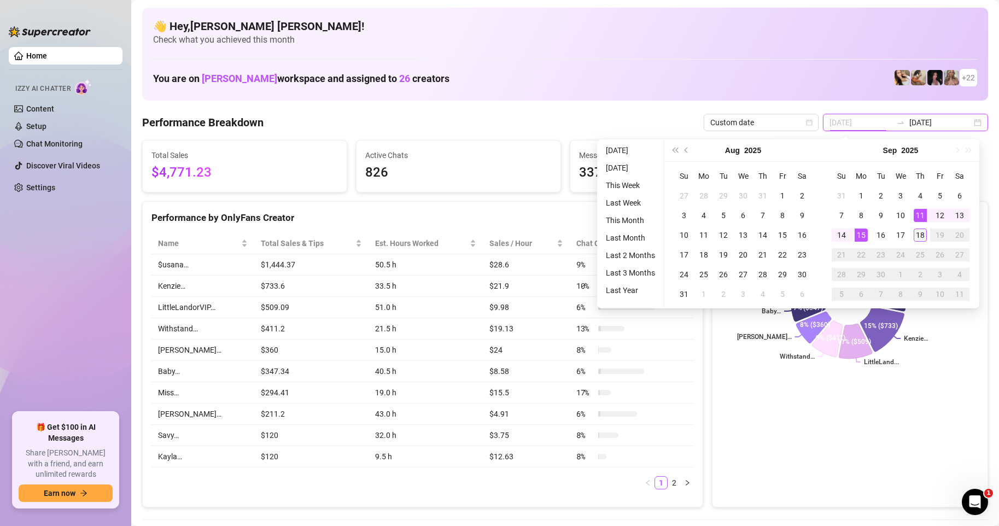
type input "[DATE]"
click at [919, 237] on div "18" at bounding box center [920, 235] width 13 height 13
type input "[DATE]"
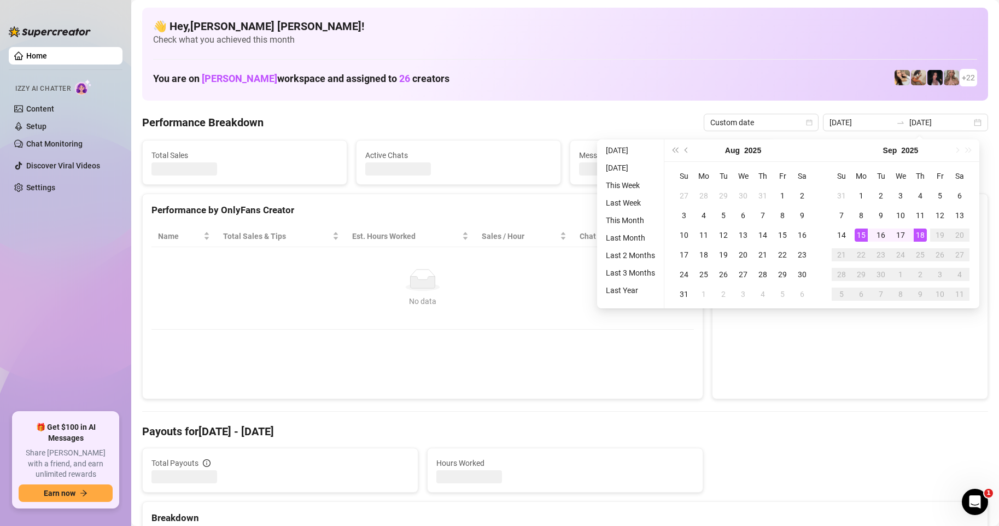
type input "[DATE]"
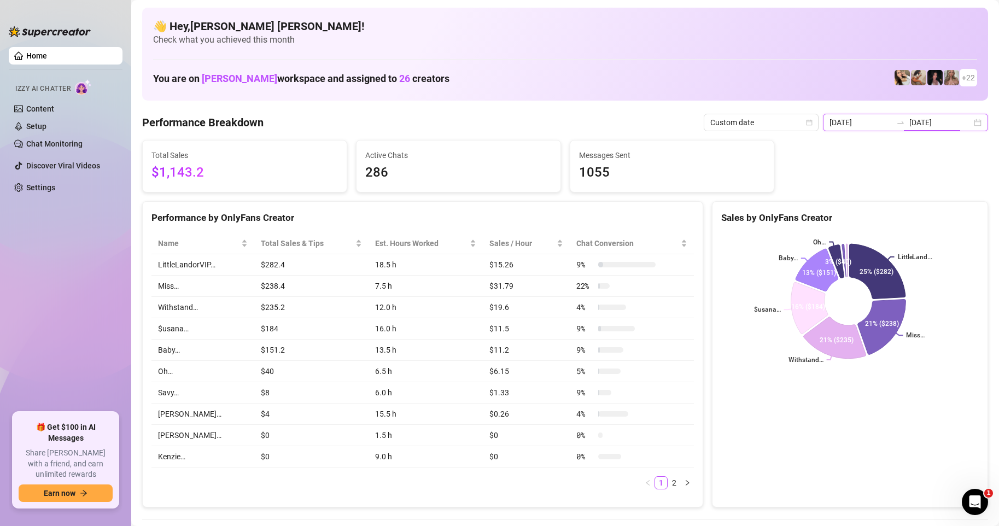
click at [971, 128] on div "[DATE] [DATE]" at bounding box center [905, 122] width 165 height 17
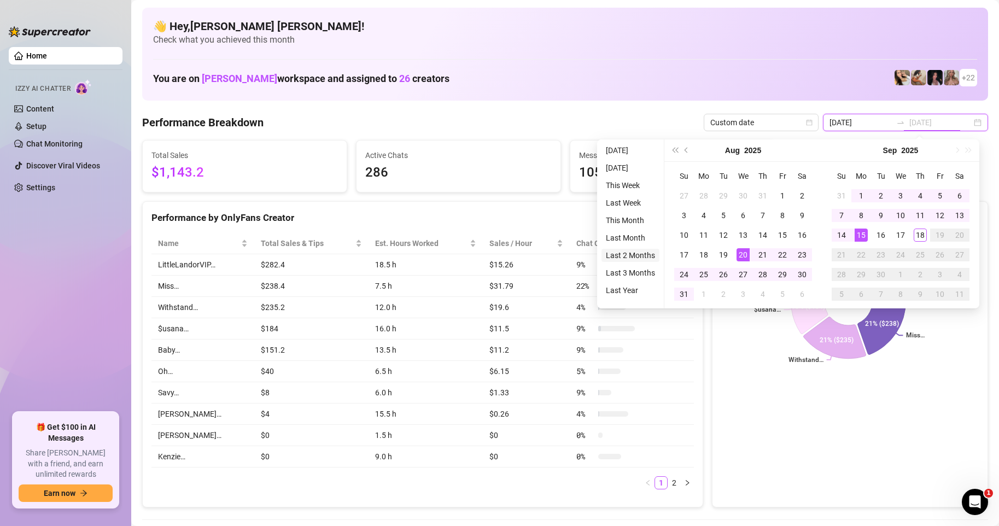
type input "[DATE]"
click at [623, 224] on li "This Month" at bounding box center [630, 220] width 58 height 13
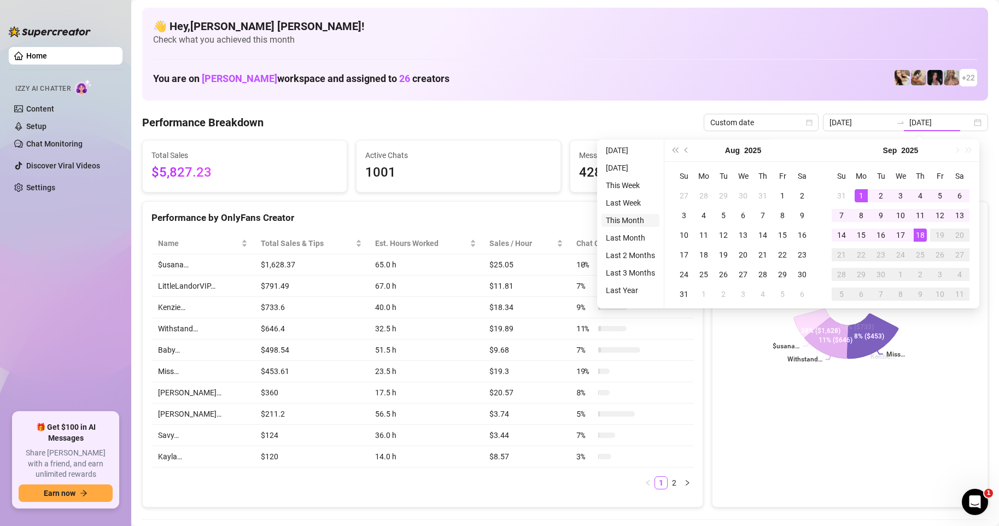
type input "[DATE]"
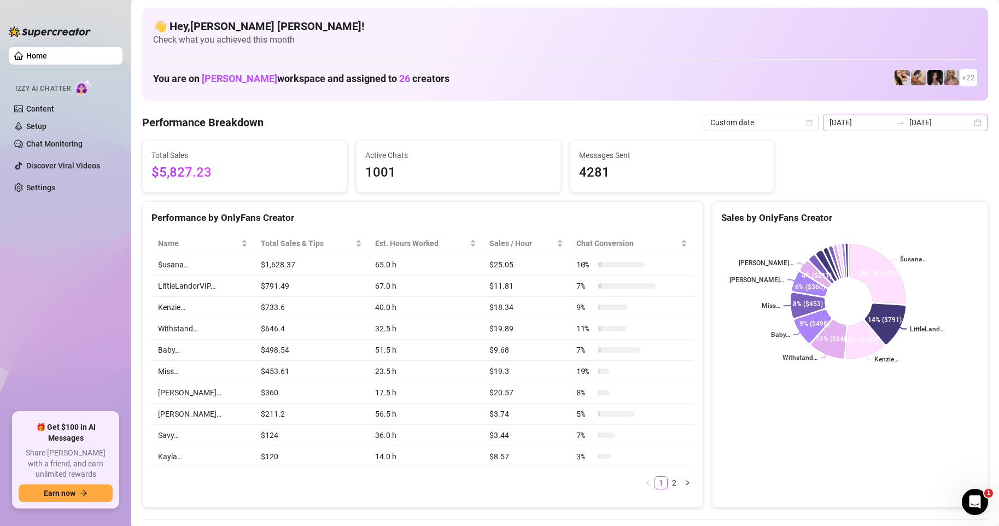
click at [969, 121] on div "[DATE] [DATE]" at bounding box center [905, 122] width 165 height 17
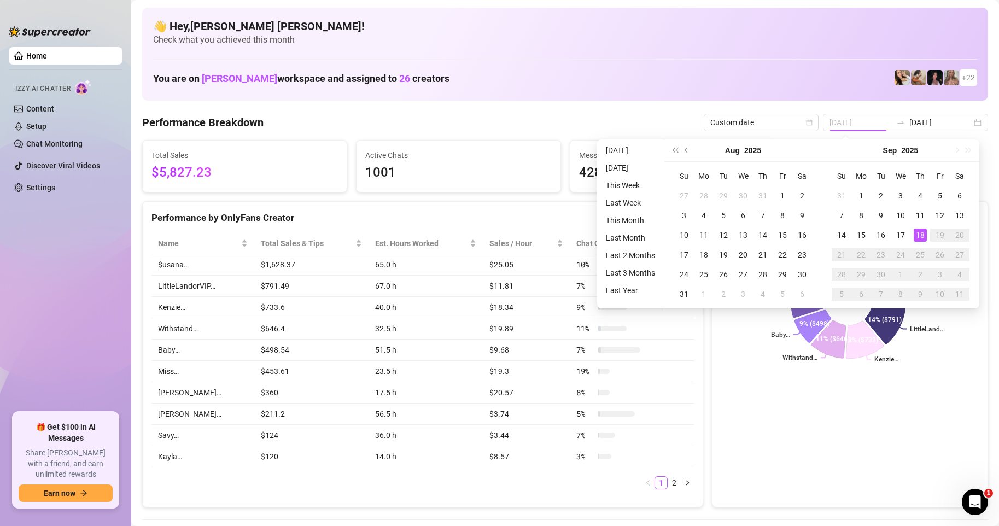
click at [881, 238] on div "16" at bounding box center [880, 235] width 13 height 13
click at [881, 233] on rect at bounding box center [848, 301] width 254 height 137
type input "[DATE]"
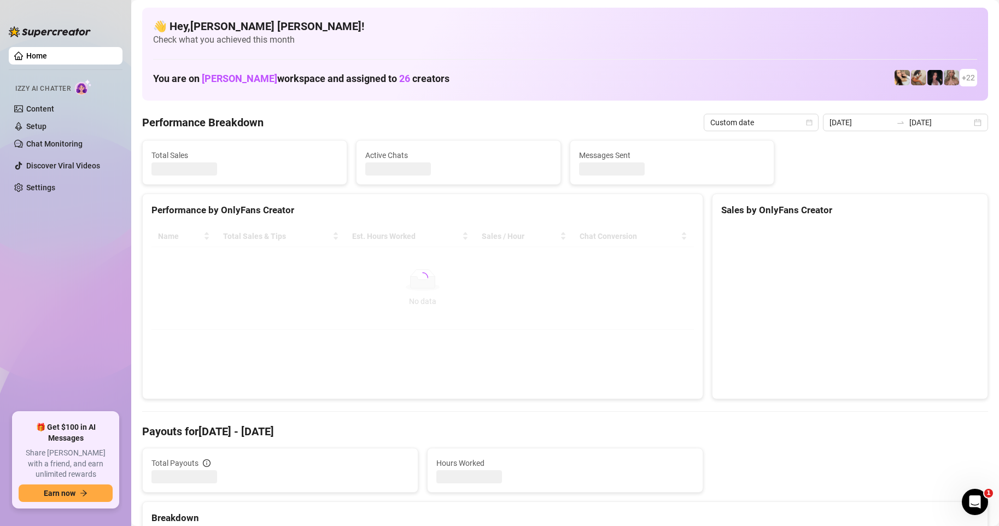
type input "[DATE]"
click at [885, 235] on canvas at bounding box center [848, 308] width 254 height 164
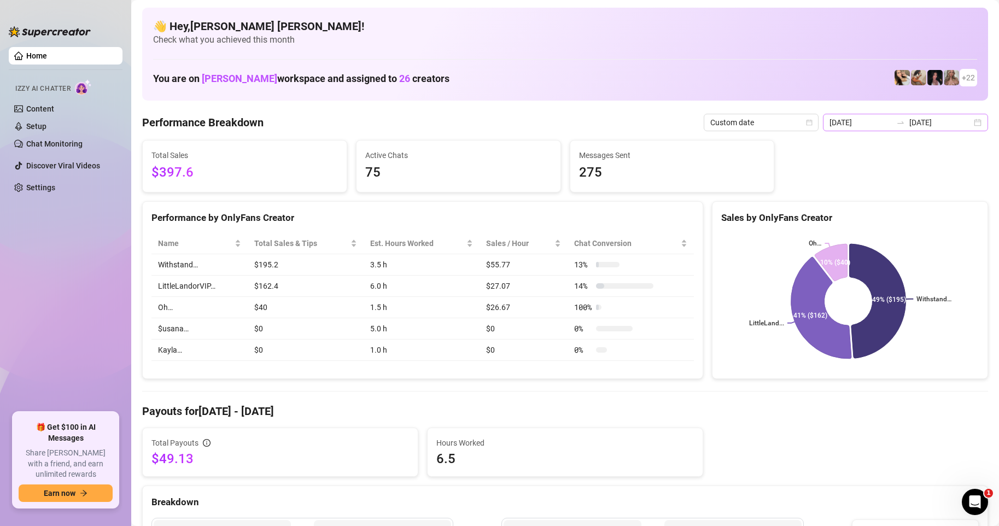
click at [971, 123] on div "[DATE] [DATE]" at bounding box center [905, 122] width 165 height 17
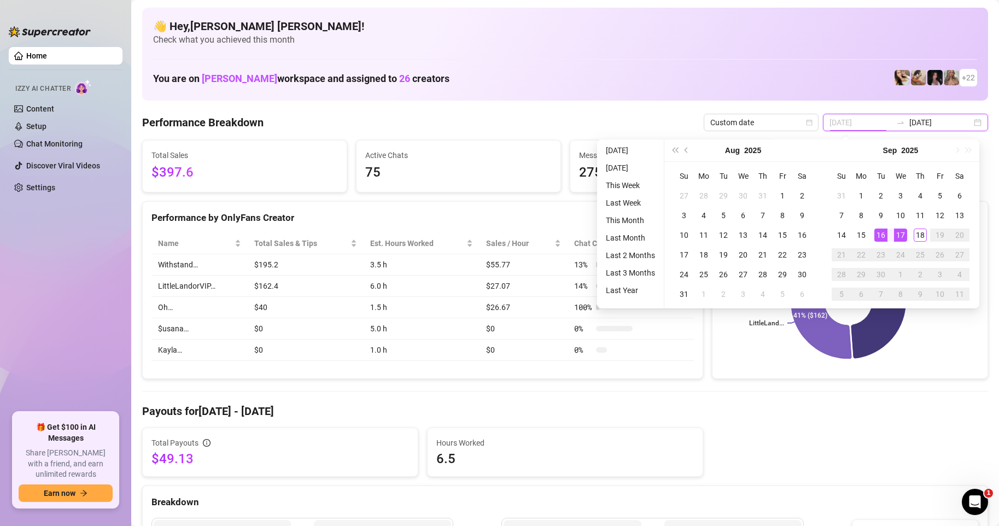
type input "[DATE]"
click at [902, 232] on div "17" at bounding box center [900, 235] width 13 height 13
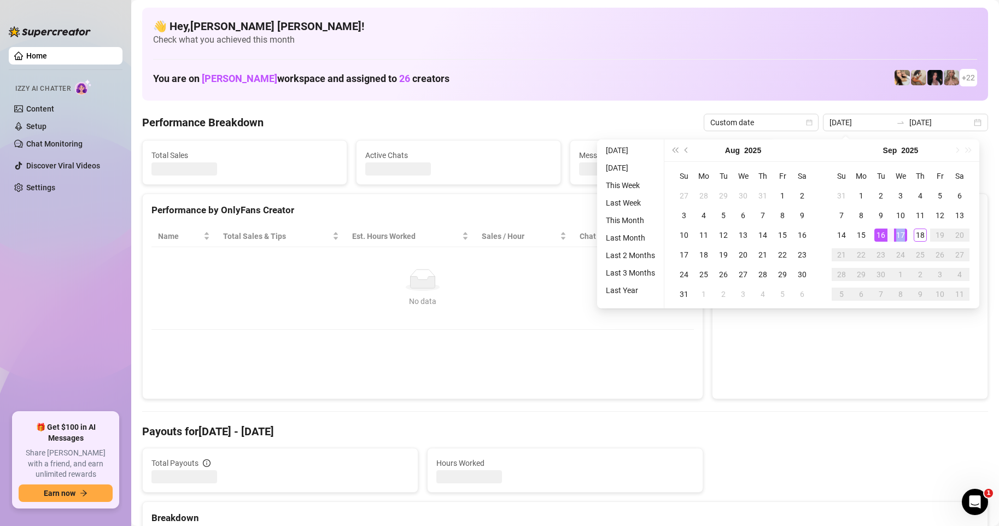
type input "[DATE]"
